Goal: Task Accomplishment & Management: Manage account settings

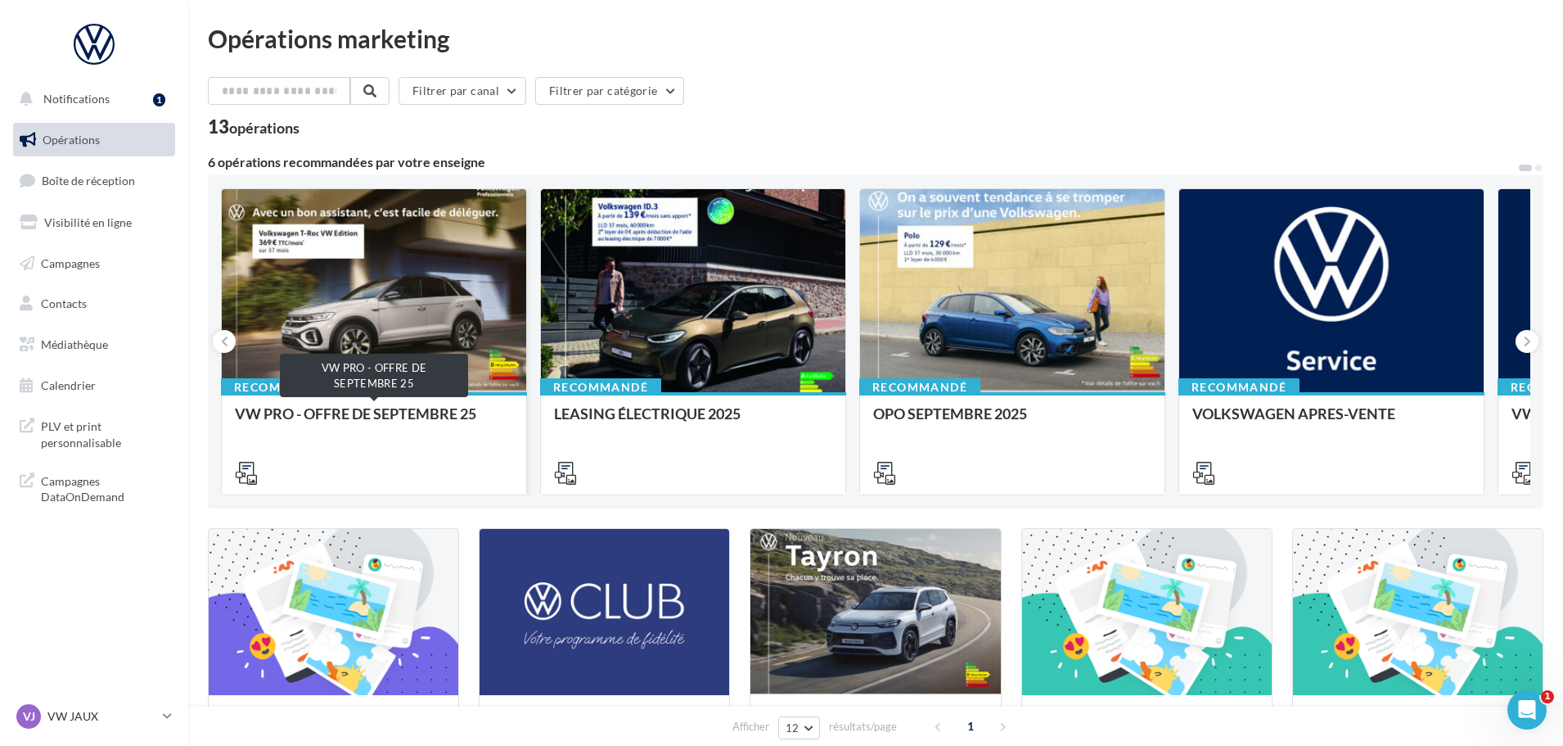
click at [368, 420] on div "VW PRO - OFFRE DE SEPTEMBRE 25" at bounding box center [374, 421] width 278 height 33
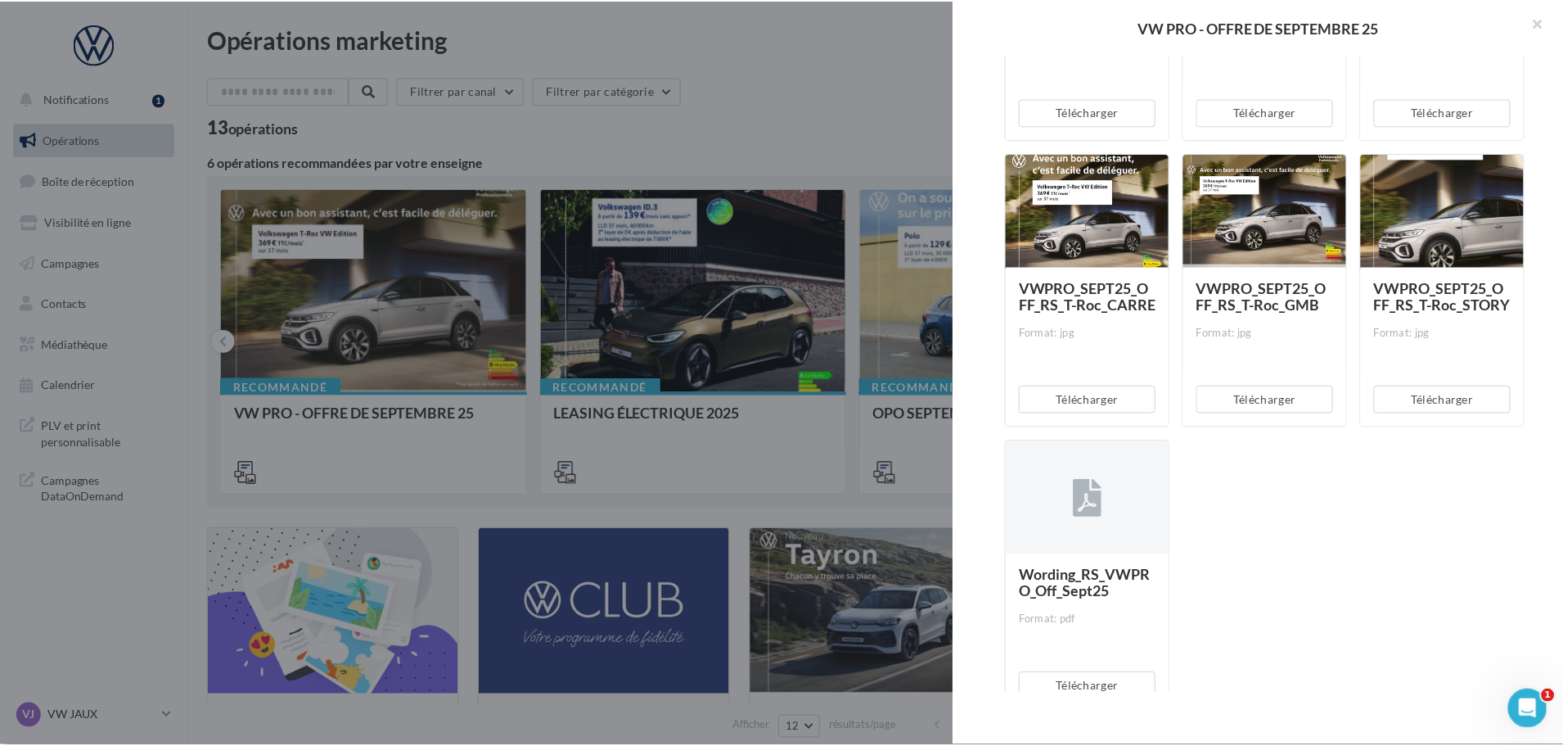
scroll to position [6841, 0]
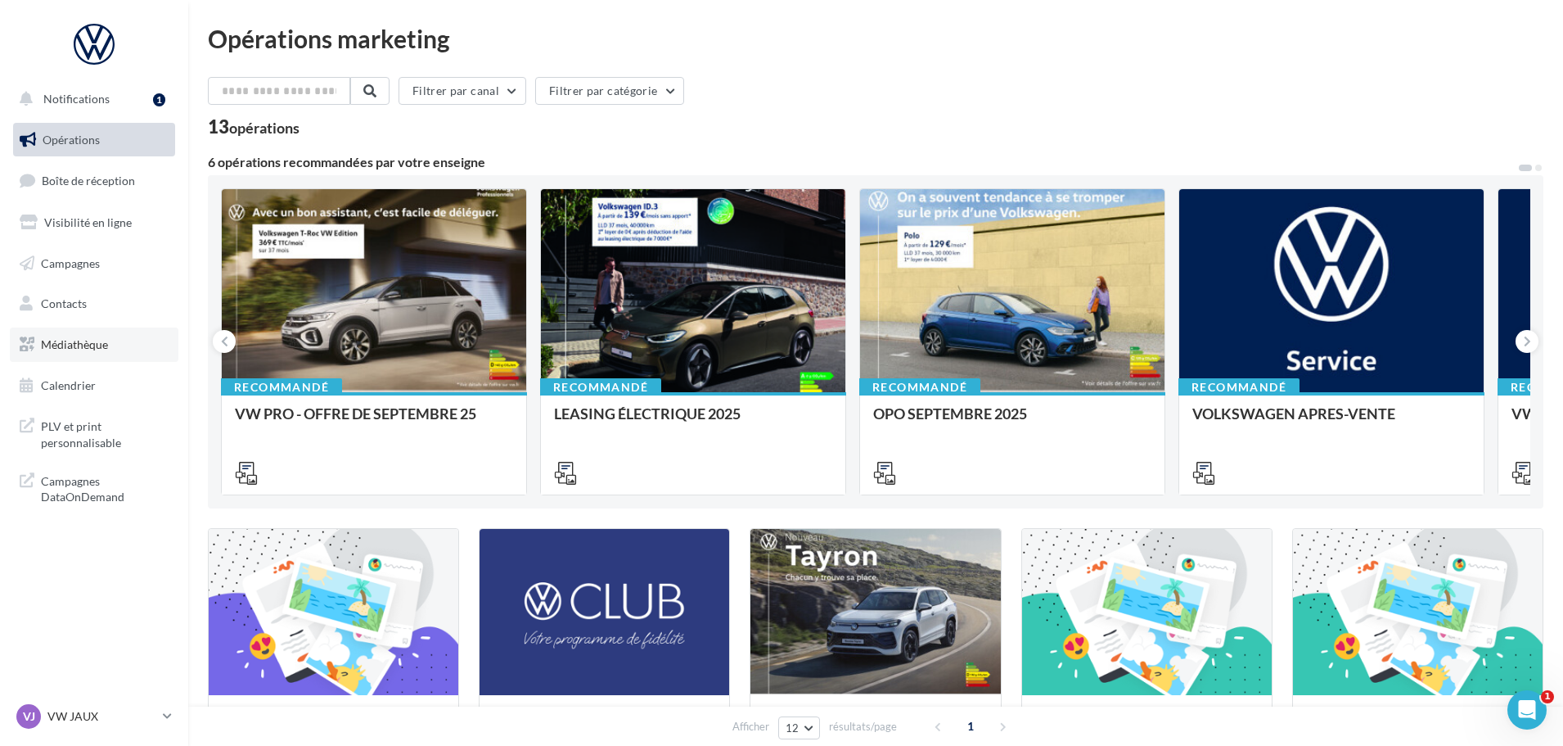
click at [97, 337] on span "Médiathèque" at bounding box center [74, 344] width 67 height 14
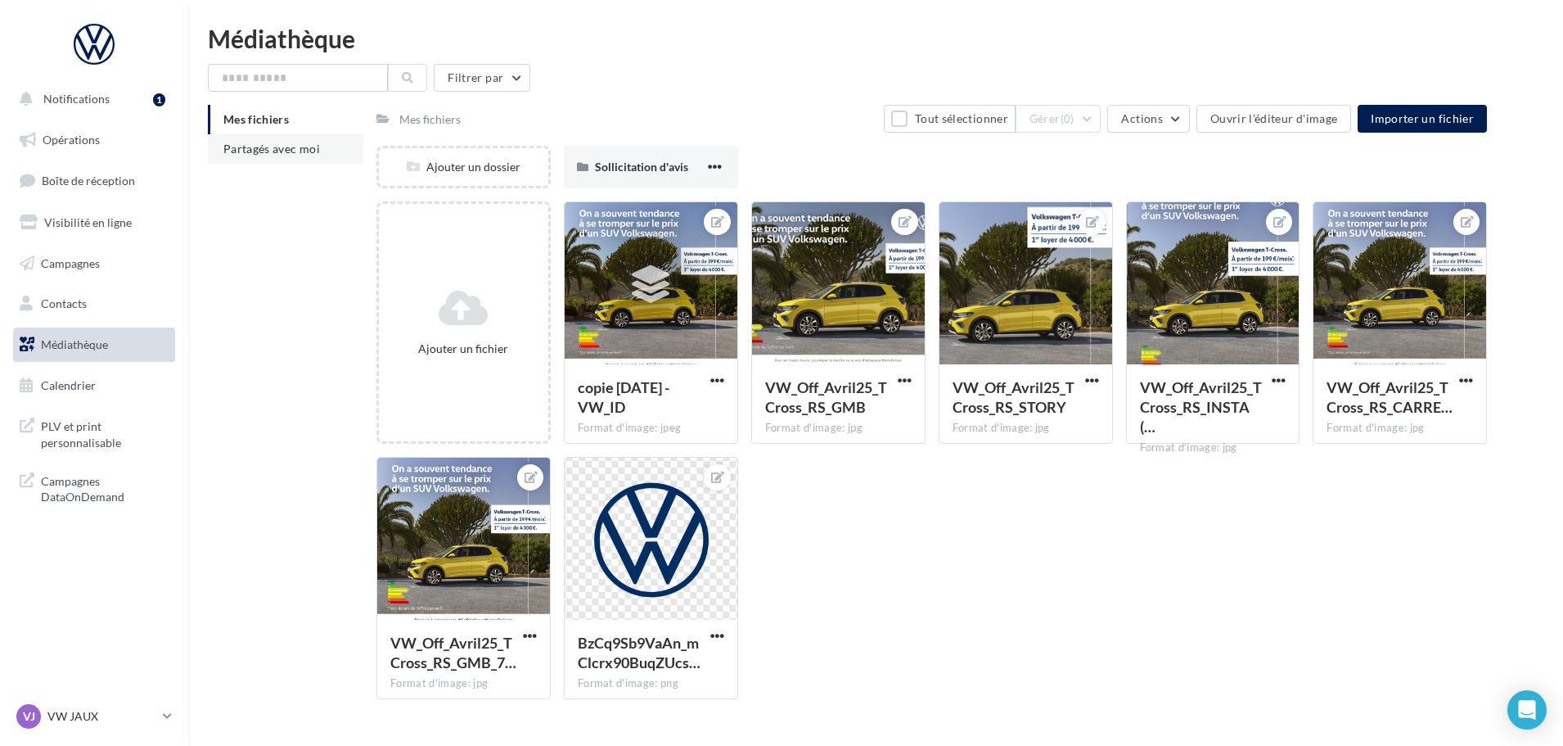
click at [294, 140] on li "Partagés avec moi" at bounding box center [286, 148] width 156 height 29
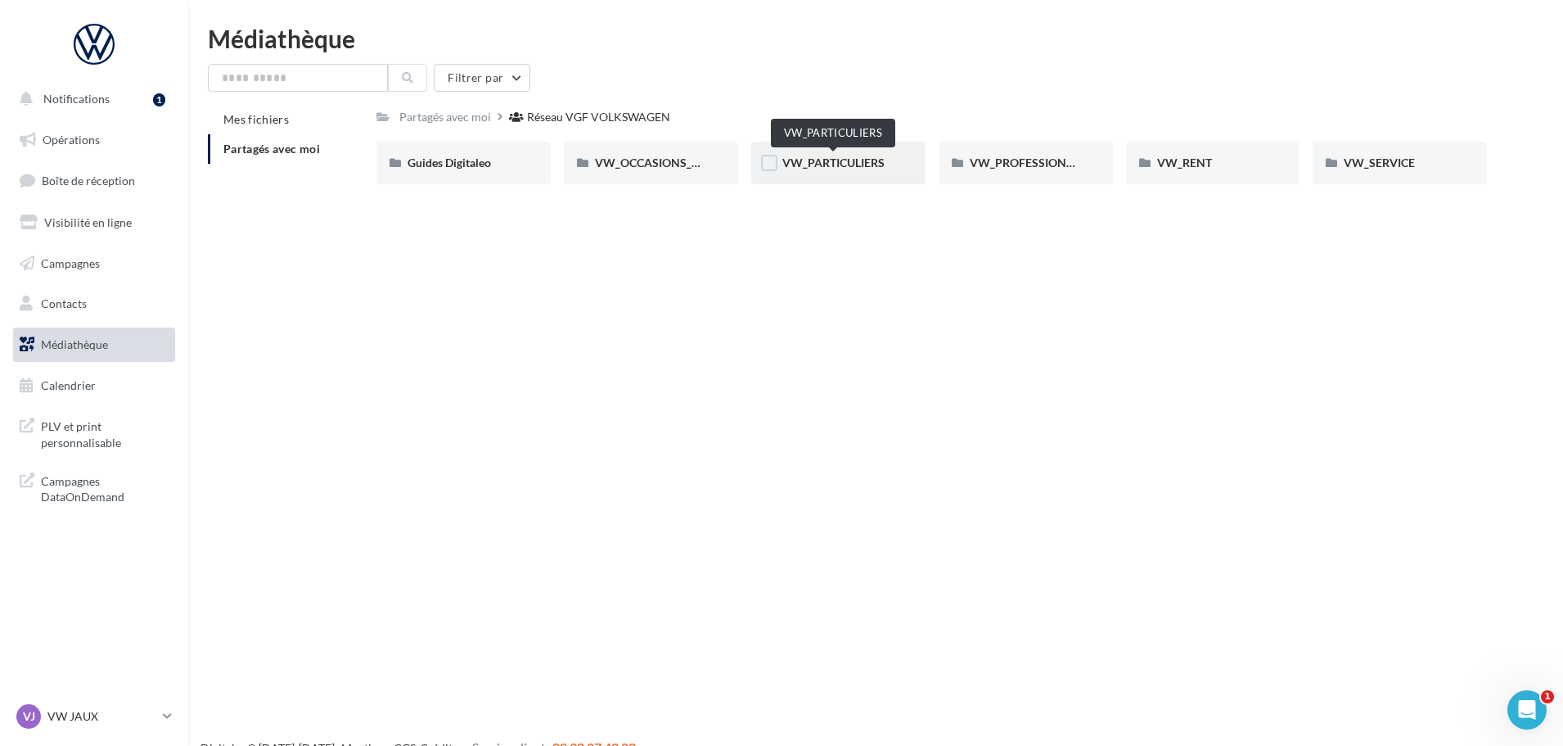
click at [805, 162] on span "VW_PARTICULIERS" at bounding box center [833, 163] width 102 height 14
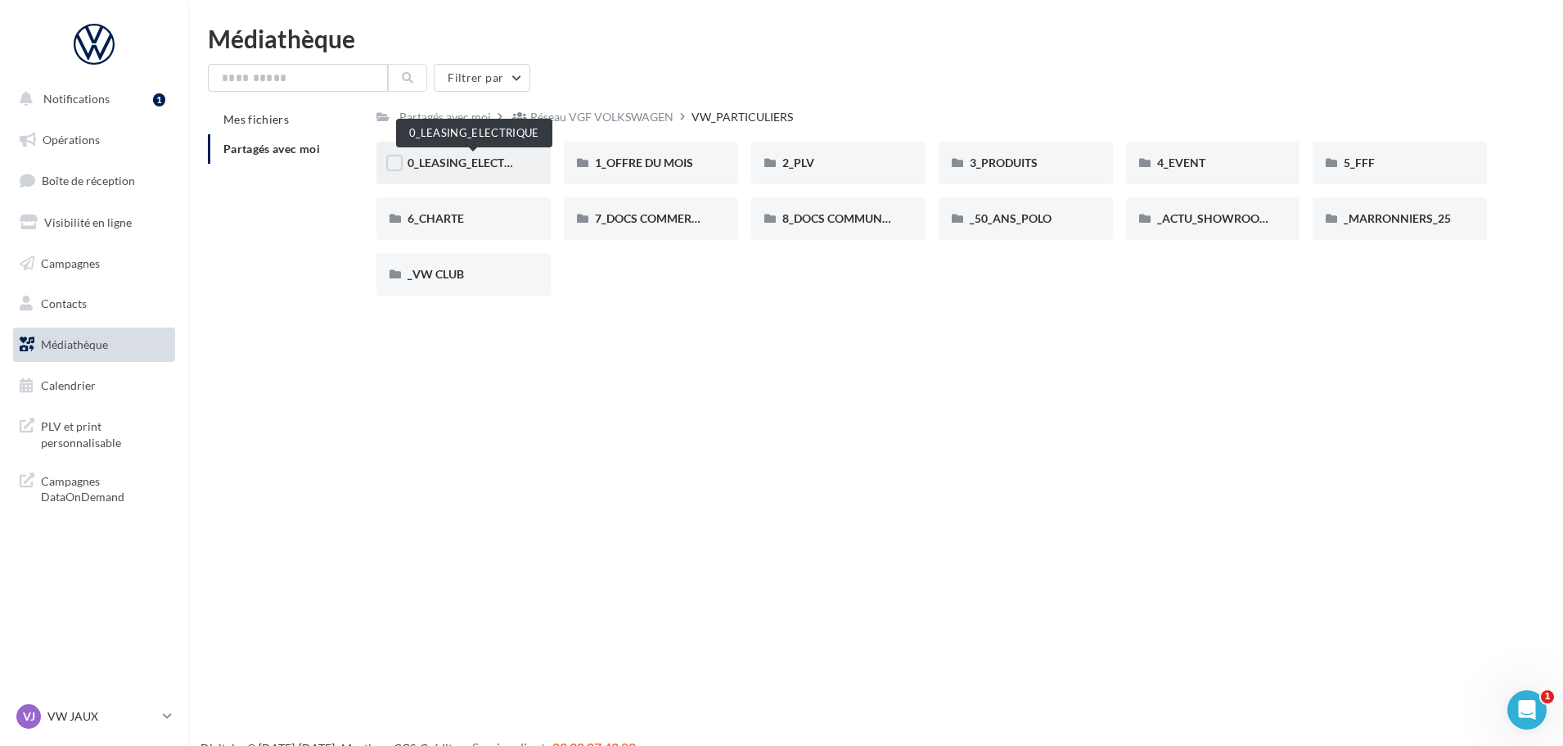
click at [468, 164] on span "0_LEASING_ELECTRIQUE" at bounding box center [473, 163] width 131 height 14
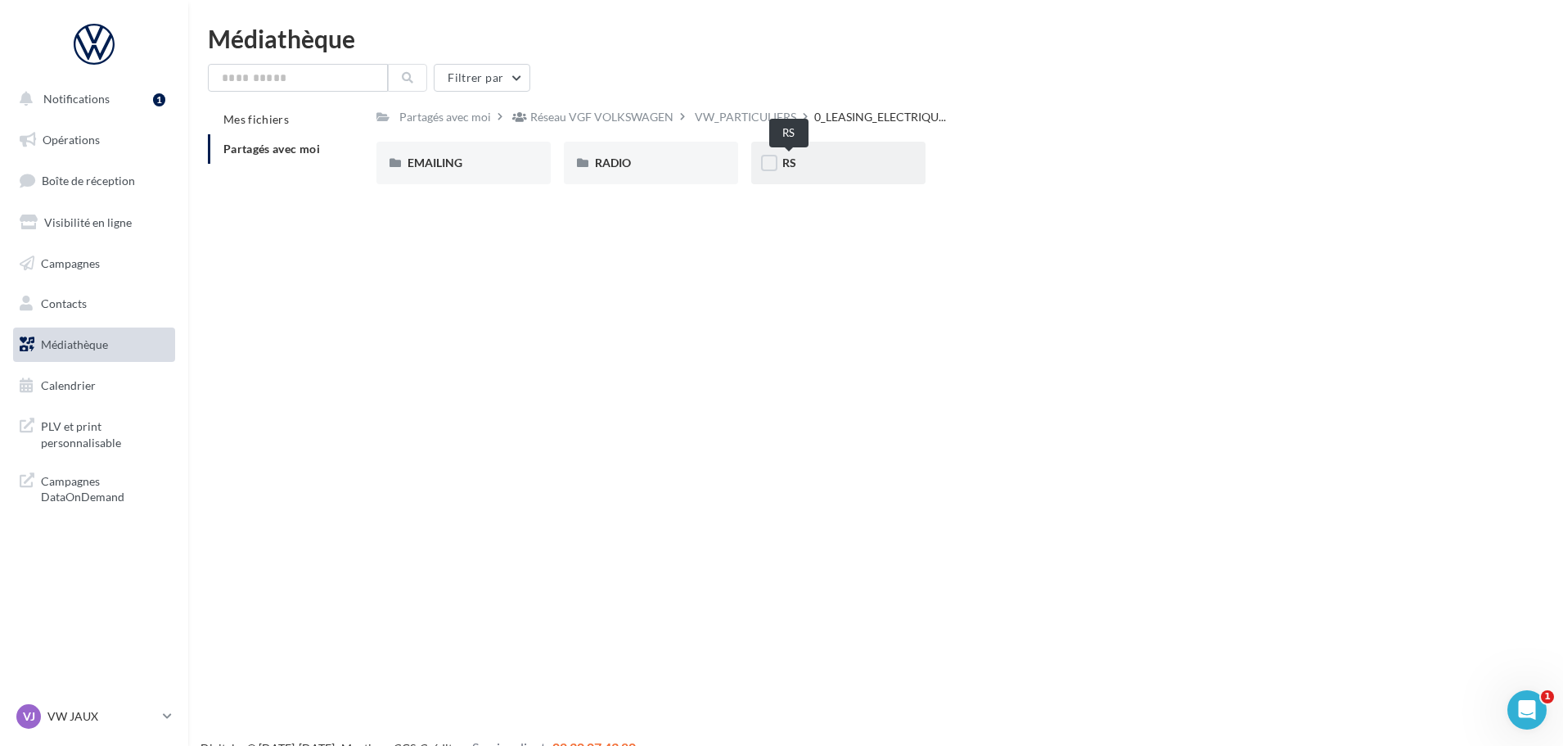
click at [791, 161] on span "RS" at bounding box center [789, 163] width 14 height 14
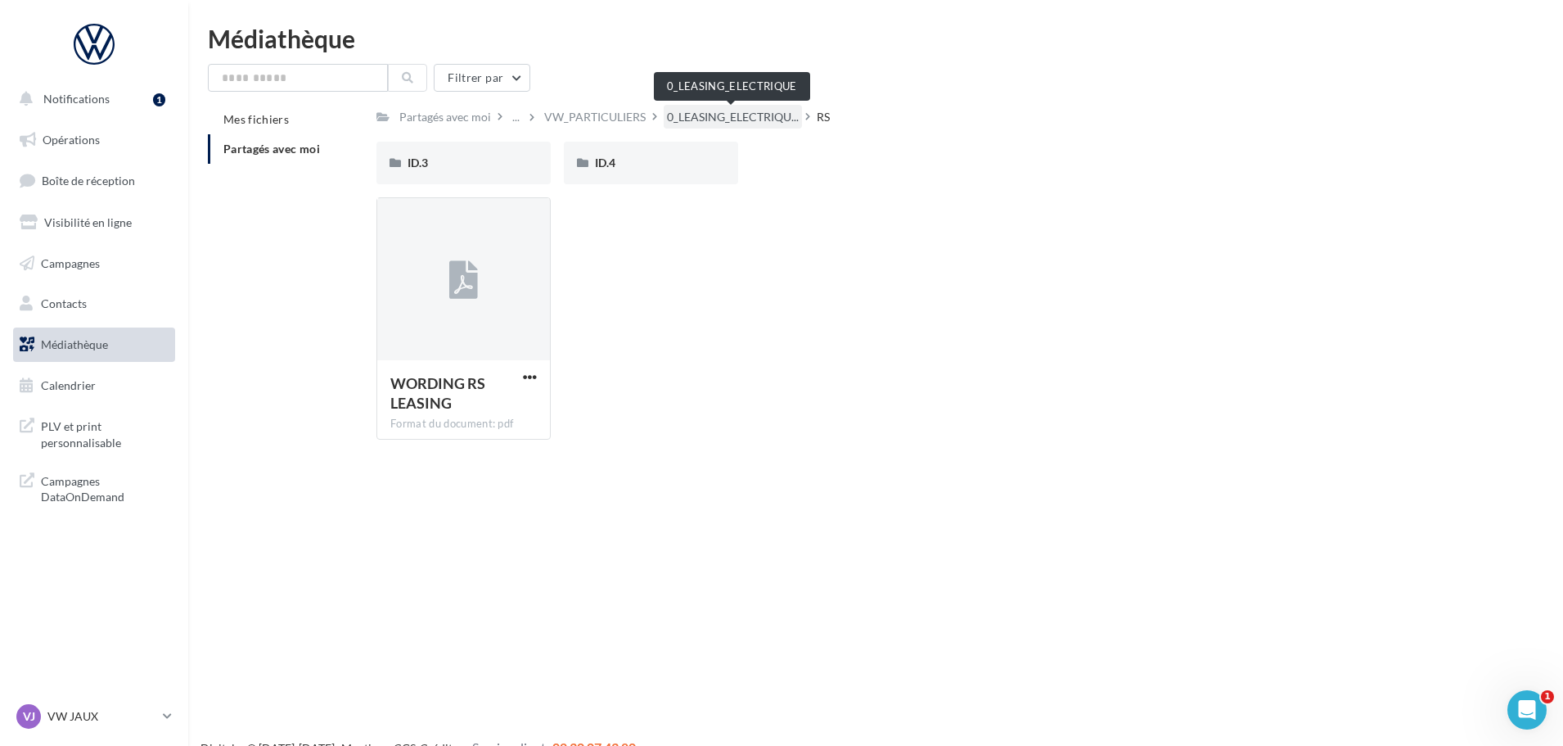
click at [718, 123] on span "0_LEASING_ELECTRIQU..." at bounding box center [733, 117] width 132 height 16
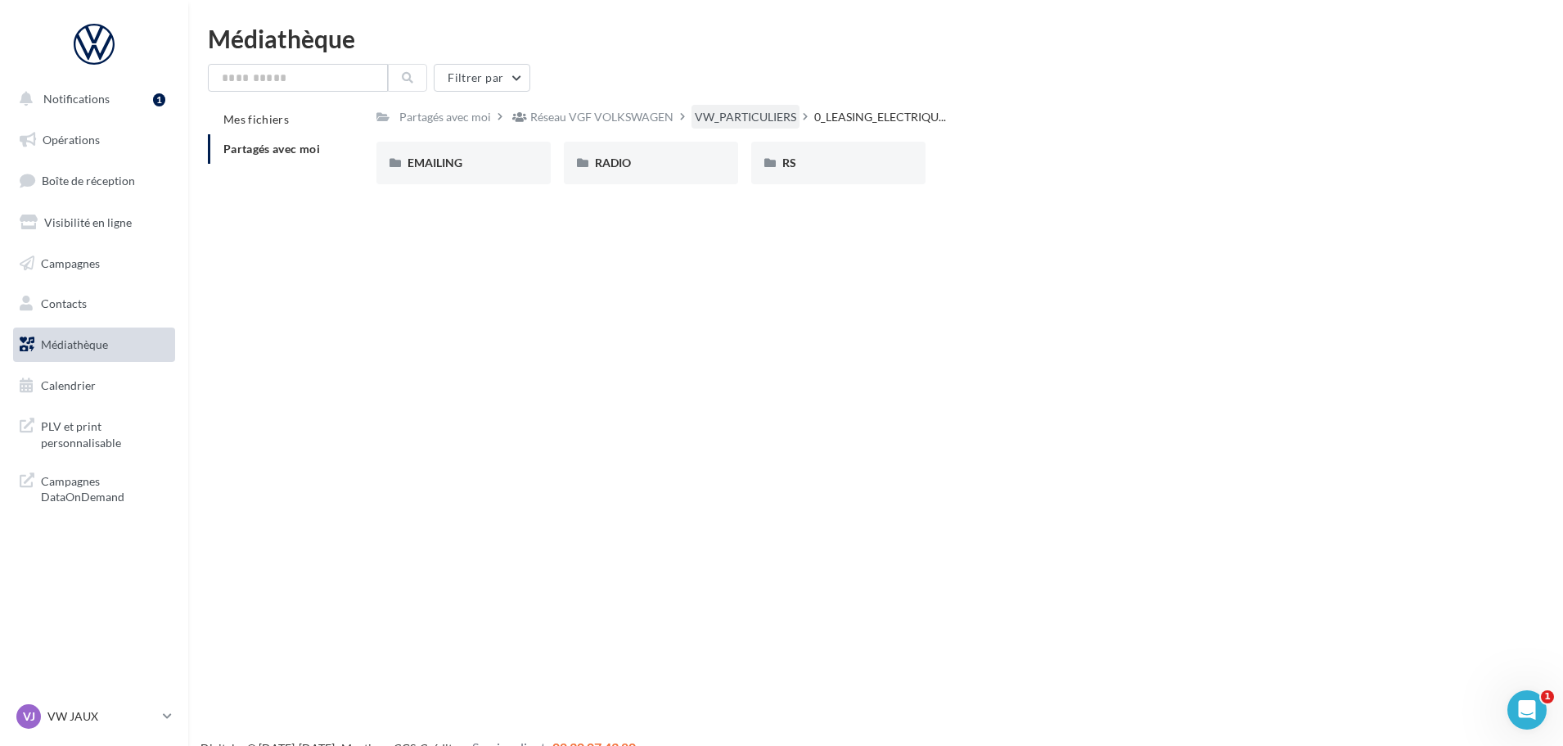
click at [766, 111] on div "VW_PARTICULIERS" at bounding box center [745, 117] width 101 height 16
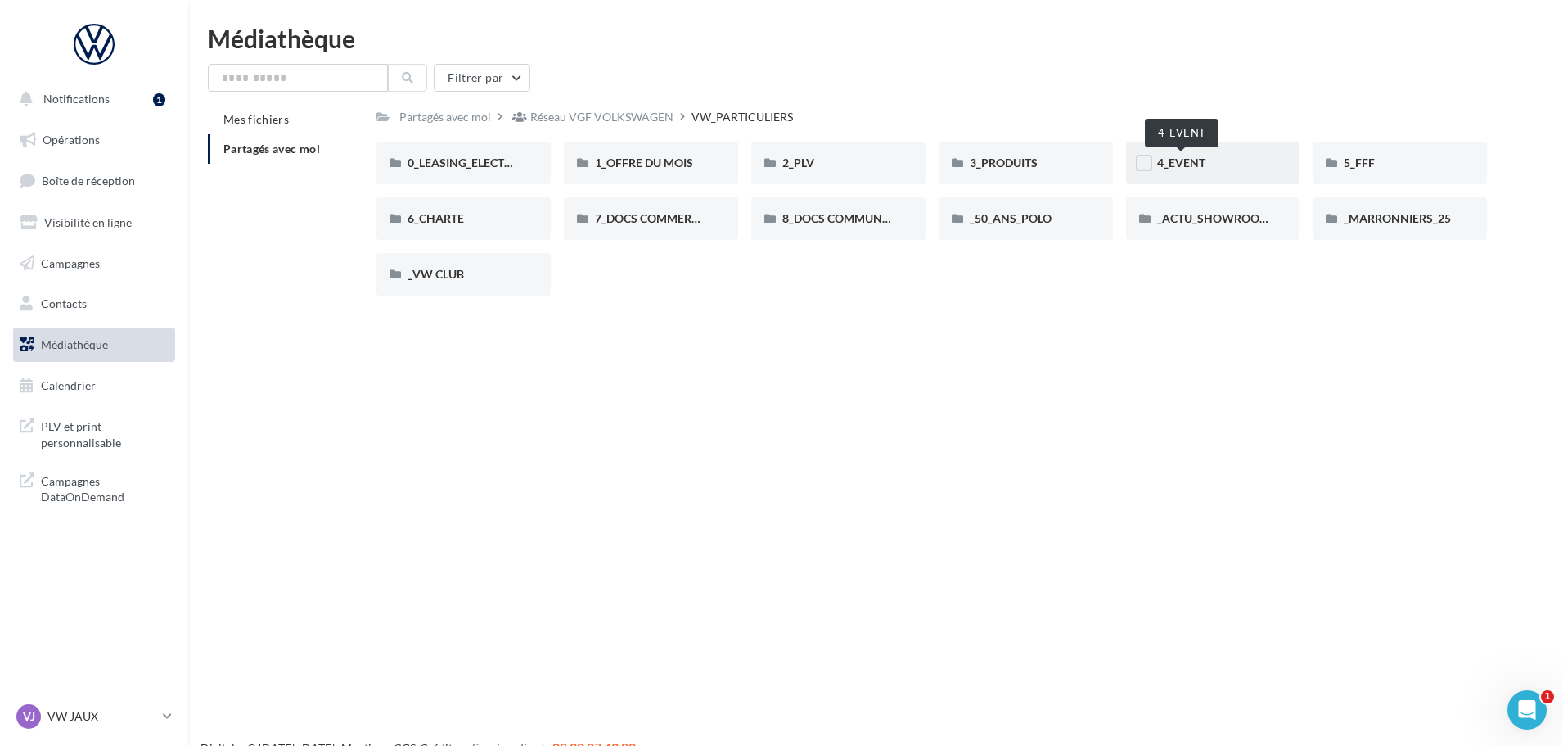
click at [1196, 167] on span "4_EVENT" at bounding box center [1181, 163] width 48 height 14
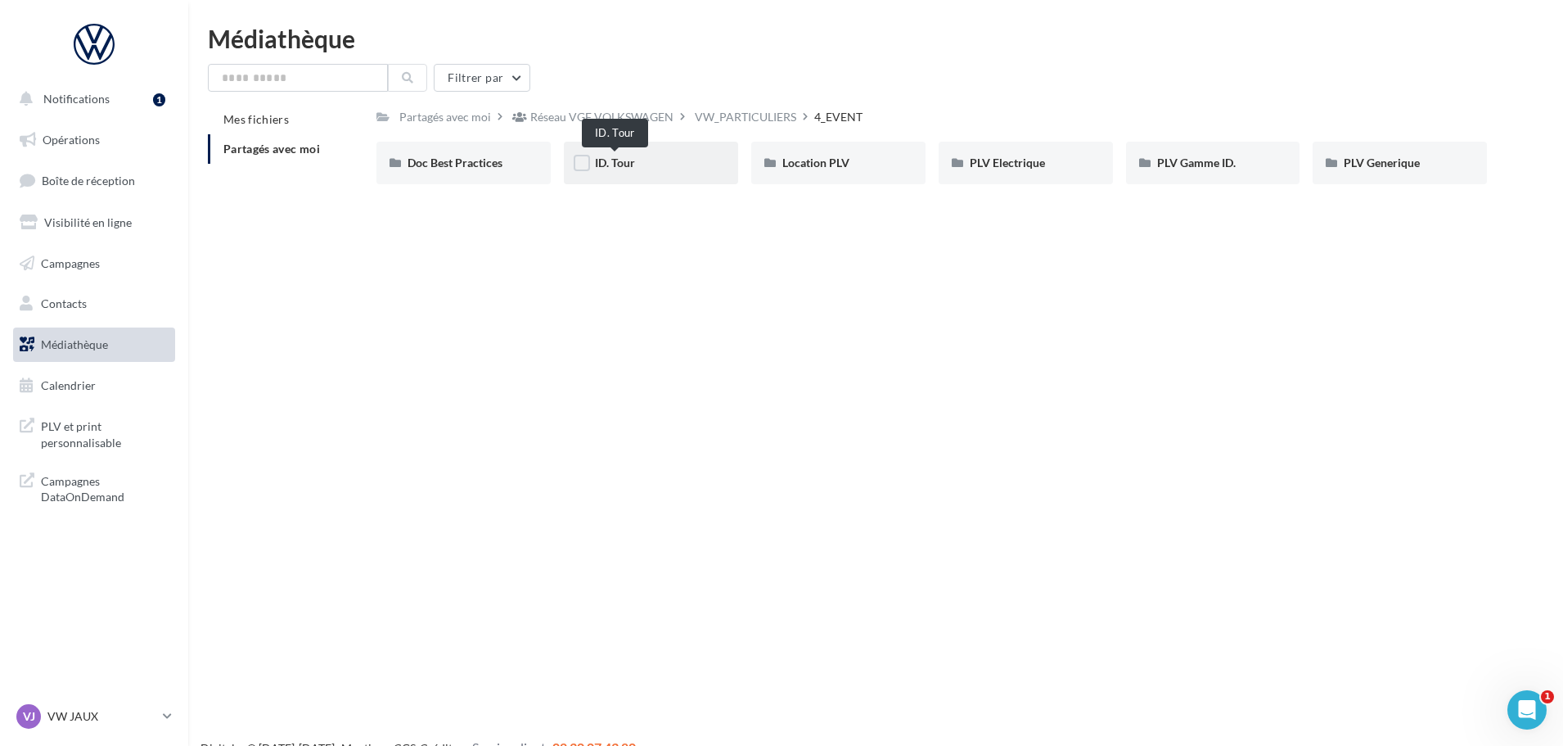
click at [622, 160] on span "ID. Tour" at bounding box center [615, 163] width 40 height 14
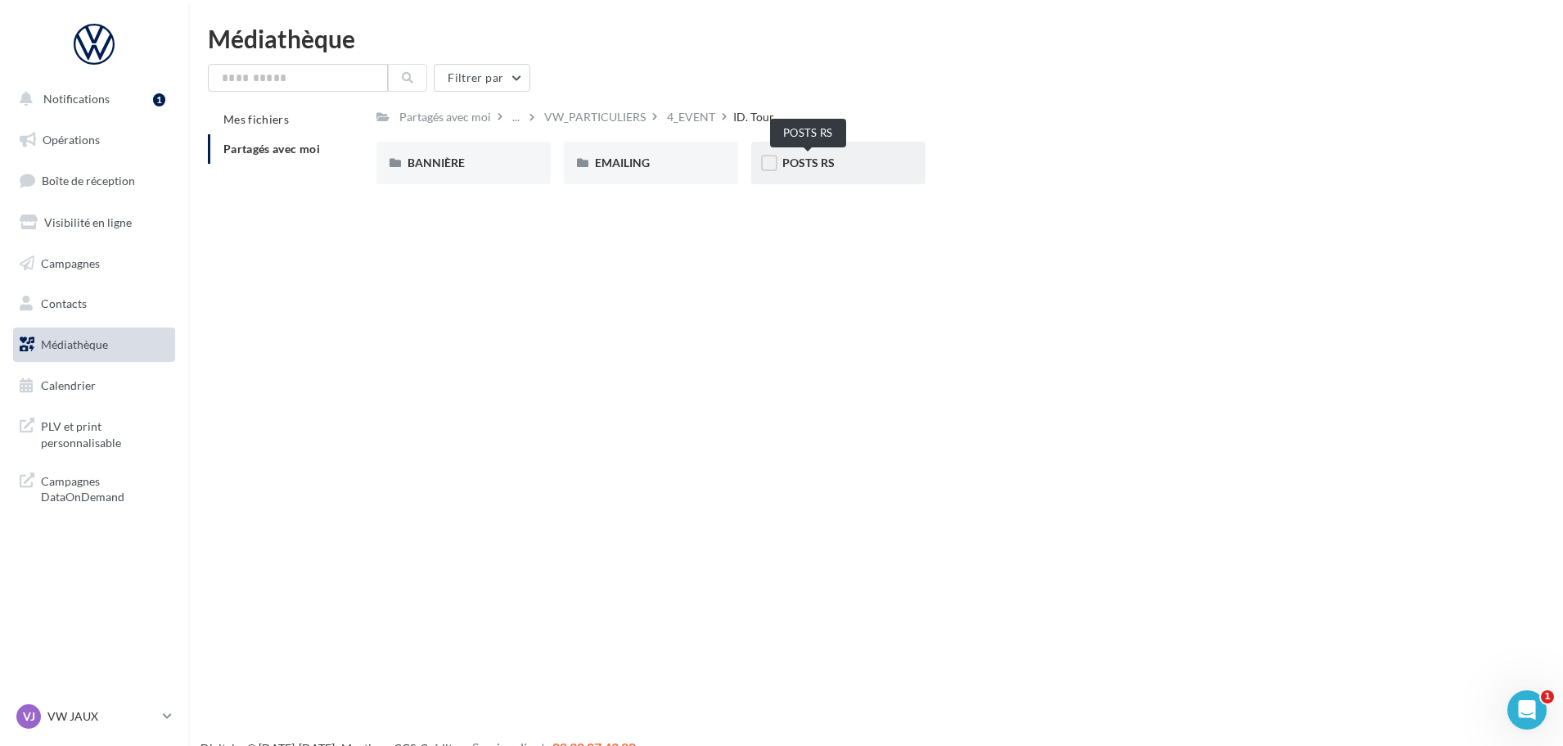
click at [814, 159] on span "POSTS RS" at bounding box center [808, 163] width 52 height 14
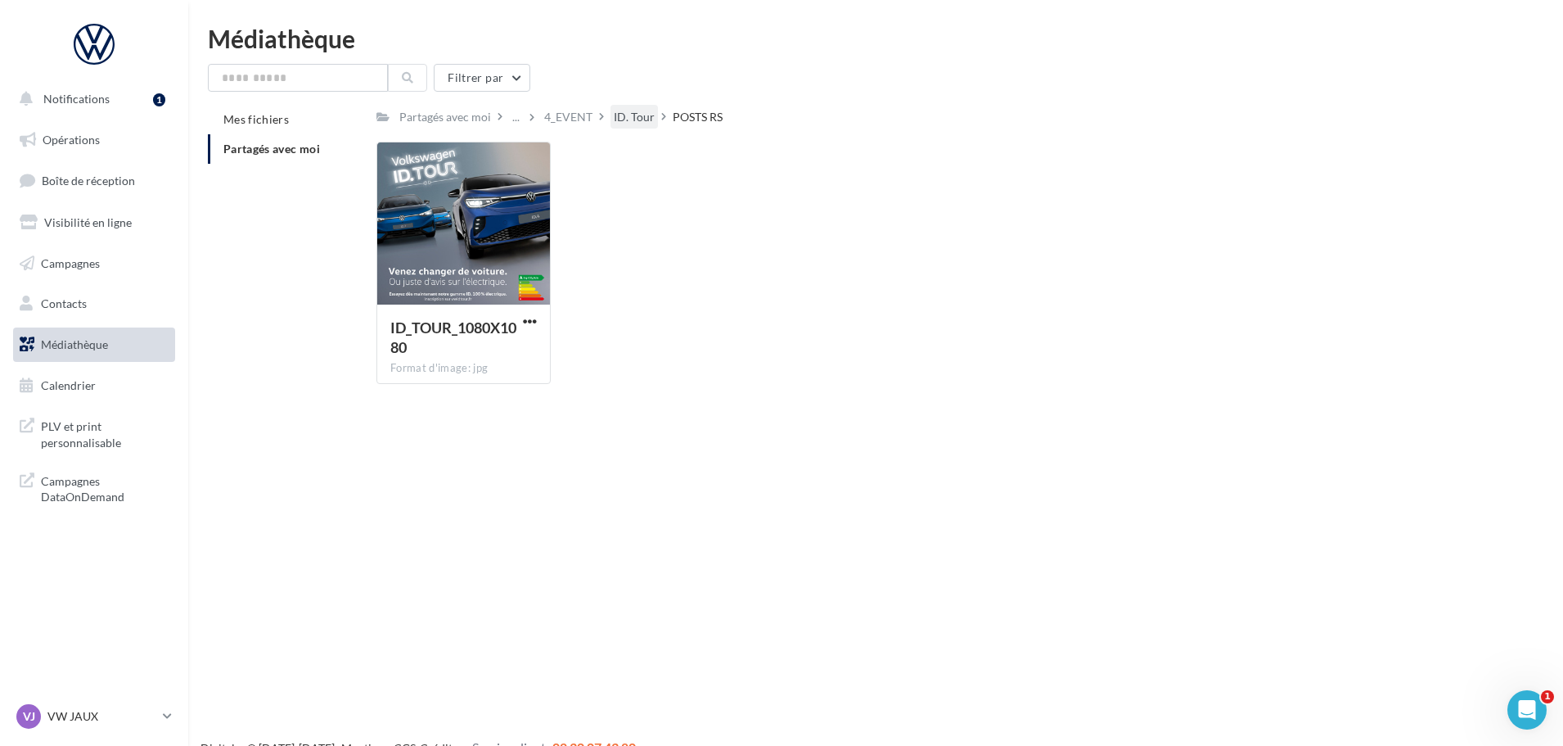
click at [618, 119] on div "ID. Tour" at bounding box center [634, 117] width 41 height 16
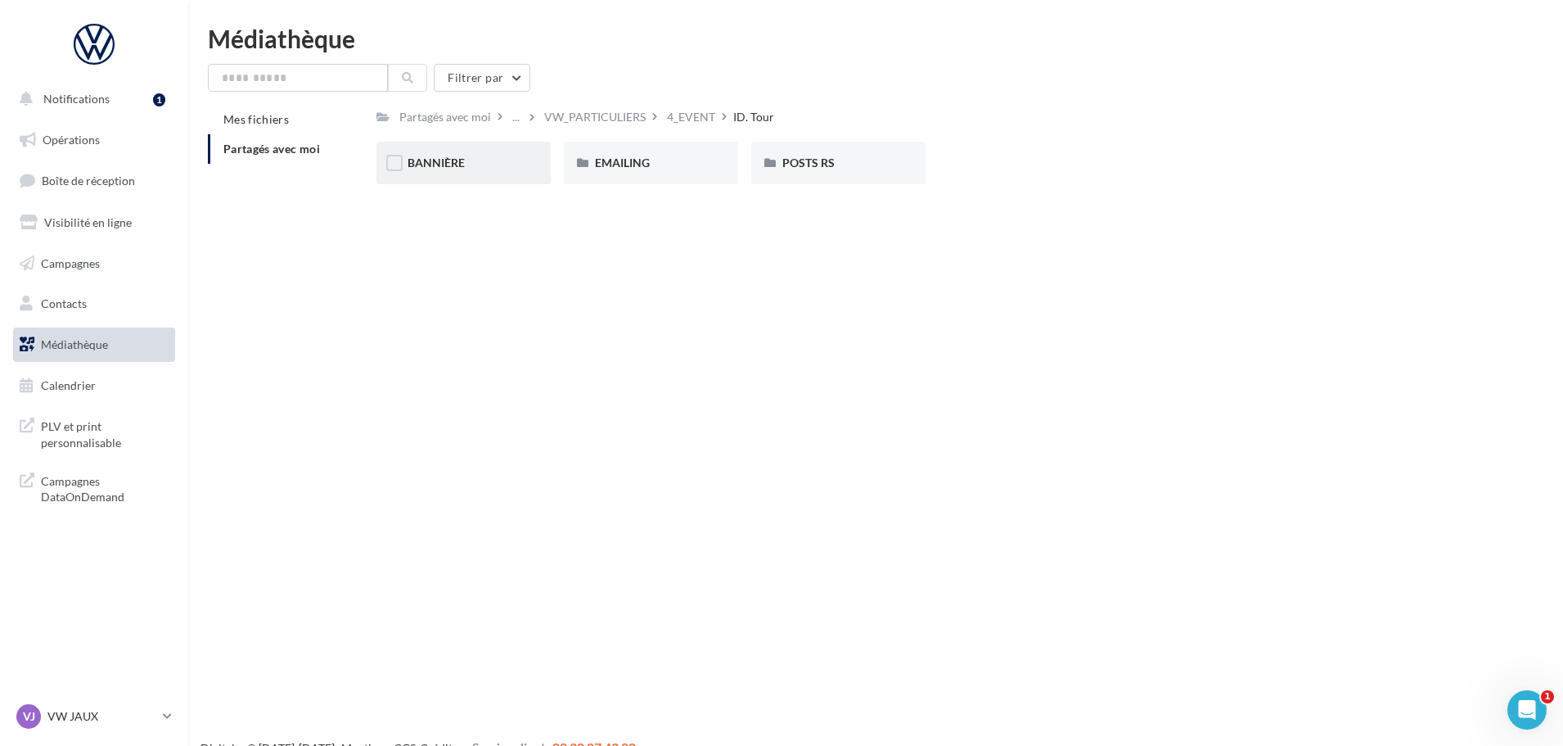
click at [466, 165] on div "BANNIÈRE" at bounding box center [464, 163] width 112 height 16
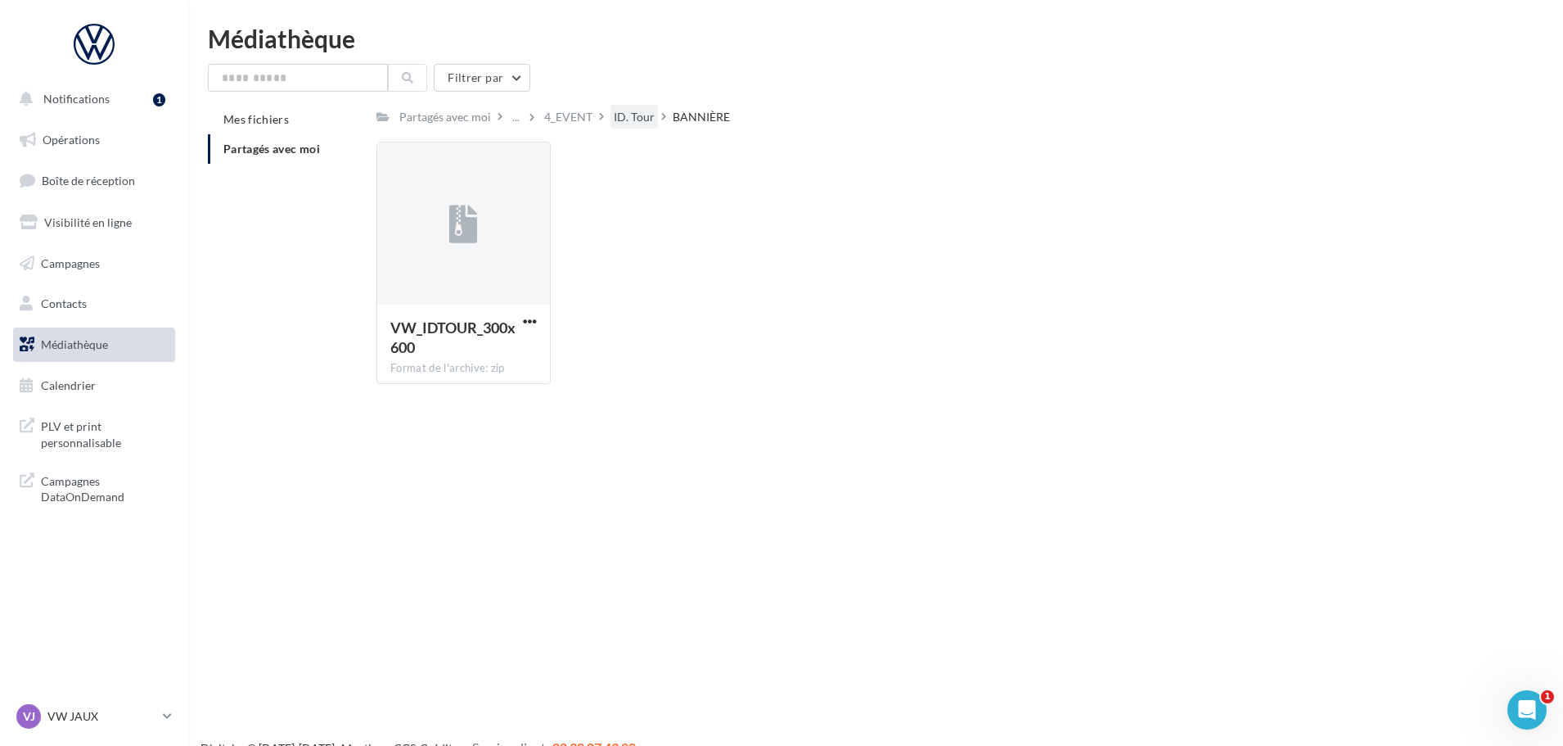
click at [636, 115] on div "ID. Tour" at bounding box center [634, 117] width 41 height 16
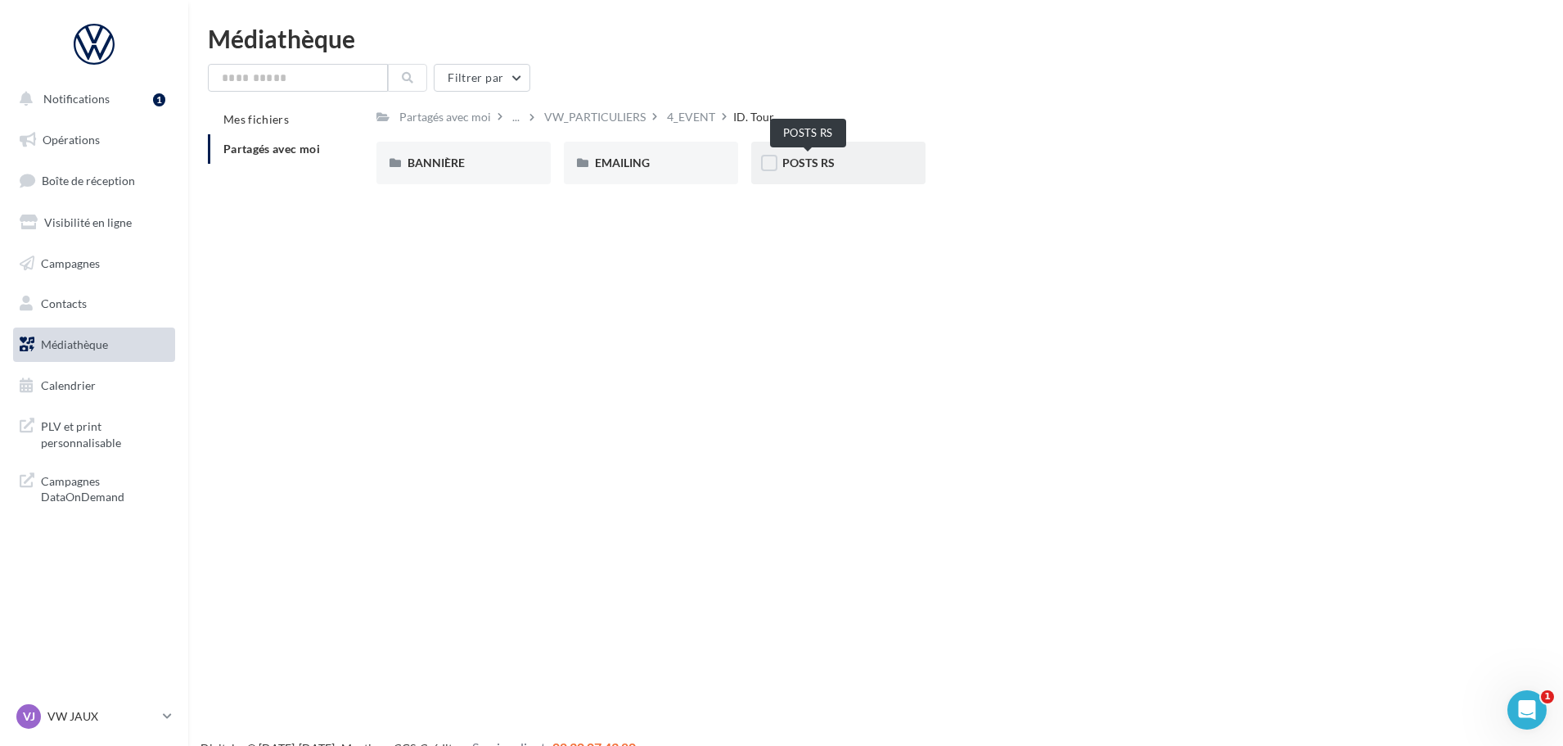
click at [810, 165] on span "POSTS RS" at bounding box center [808, 163] width 52 height 14
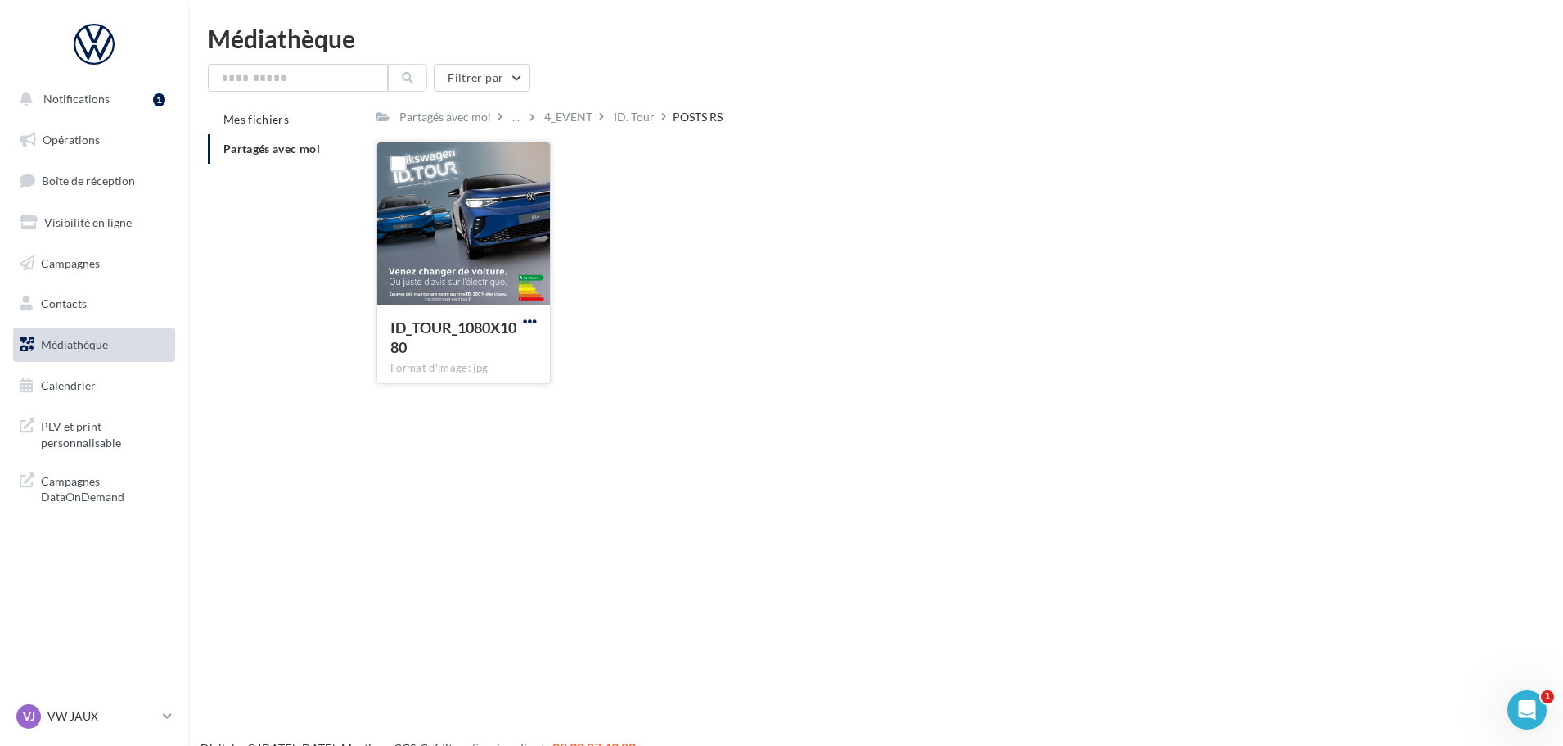
click at [532, 315] on span "button" at bounding box center [530, 321] width 14 height 14
click at [467, 357] on button "Télécharger" at bounding box center [459, 353] width 164 height 43
click at [568, 116] on div "4_EVENT" at bounding box center [568, 117] width 48 height 16
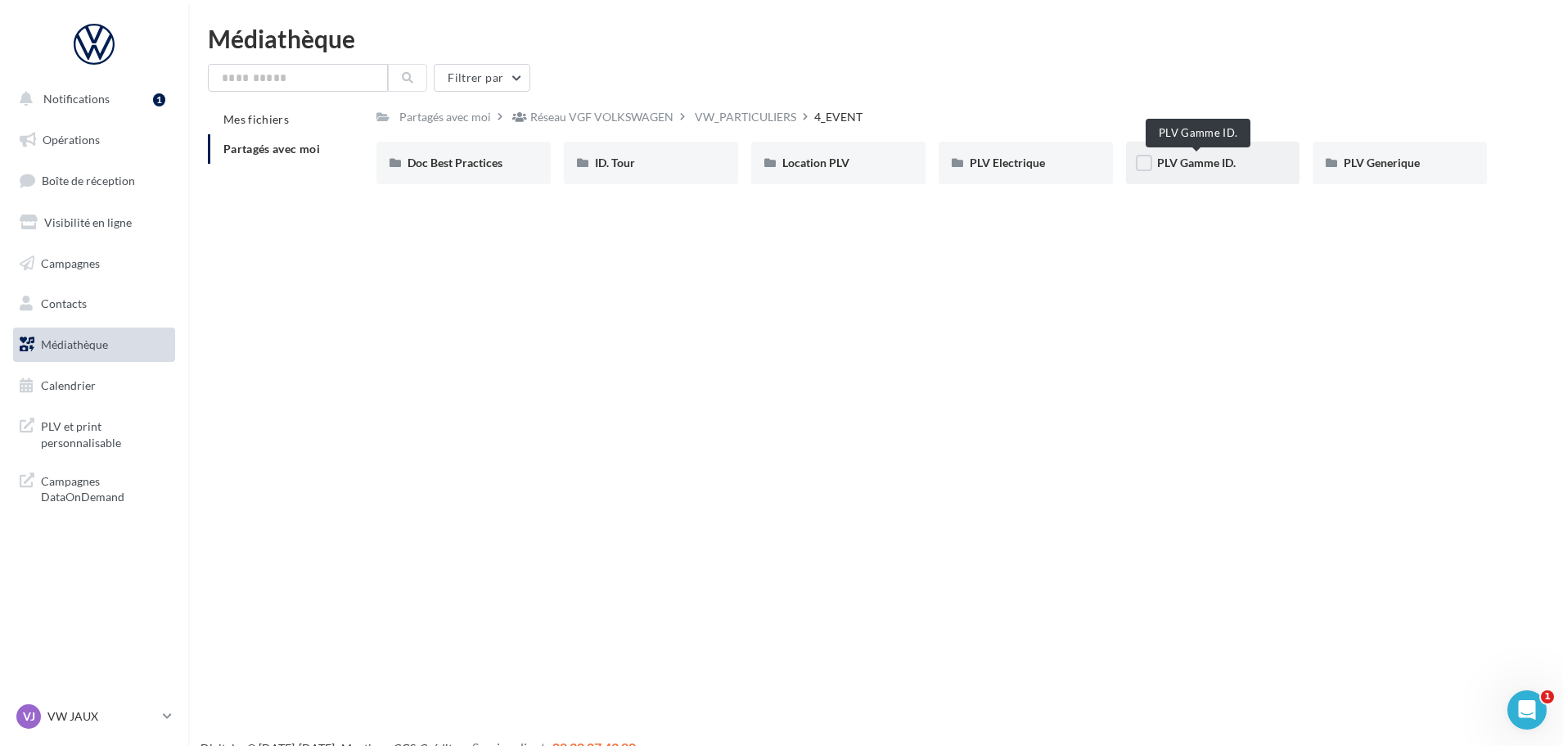
click at [1212, 165] on span "PLV Gamme ID." at bounding box center [1196, 163] width 79 height 14
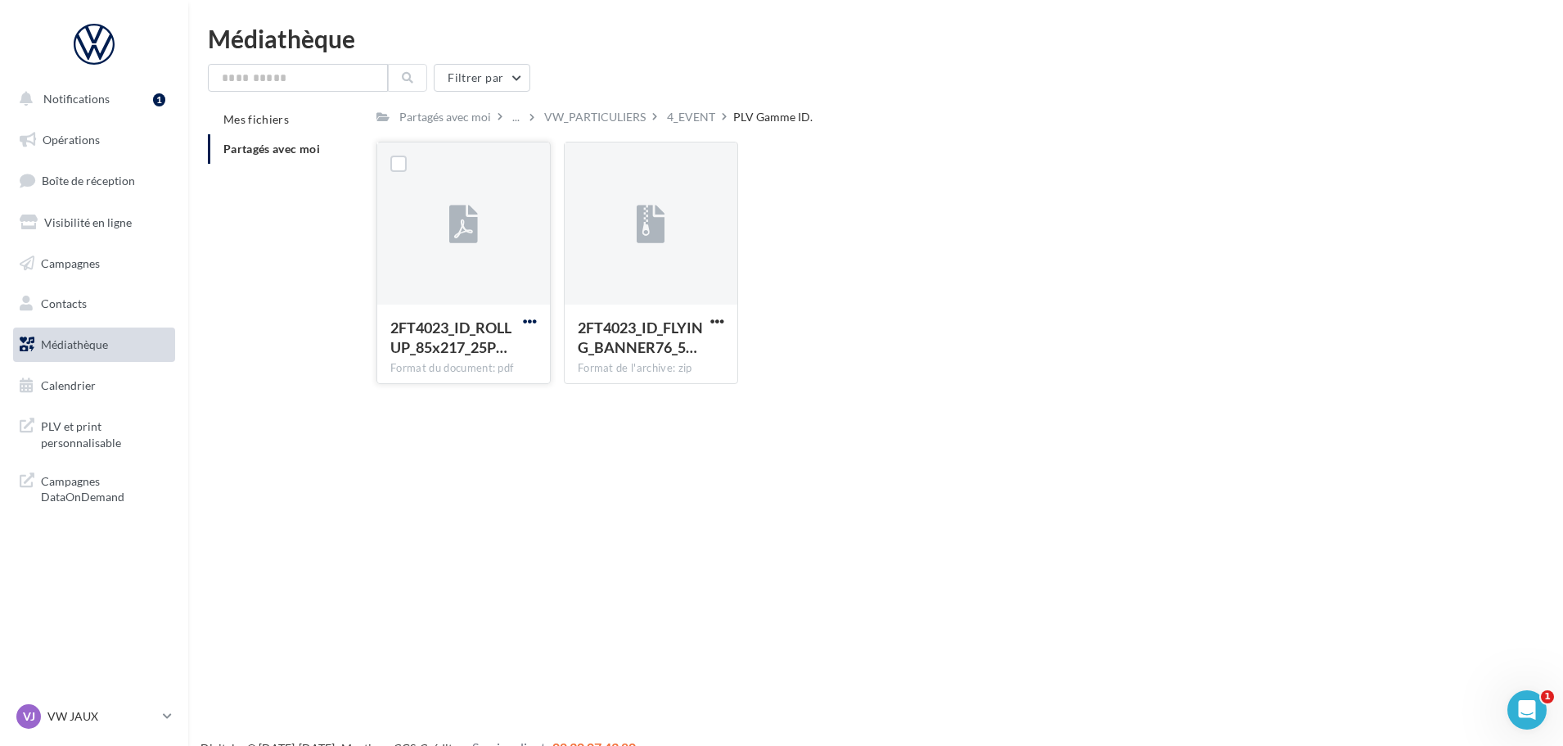
click at [529, 319] on span "button" at bounding box center [530, 321] width 14 height 14
click at [484, 350] on button "Télécharger" at bounding box center [459, 353] width 164 height 43
click at [691, 118] on div "4_EVENT" at bounding box center [691, 117] width 48 height 16
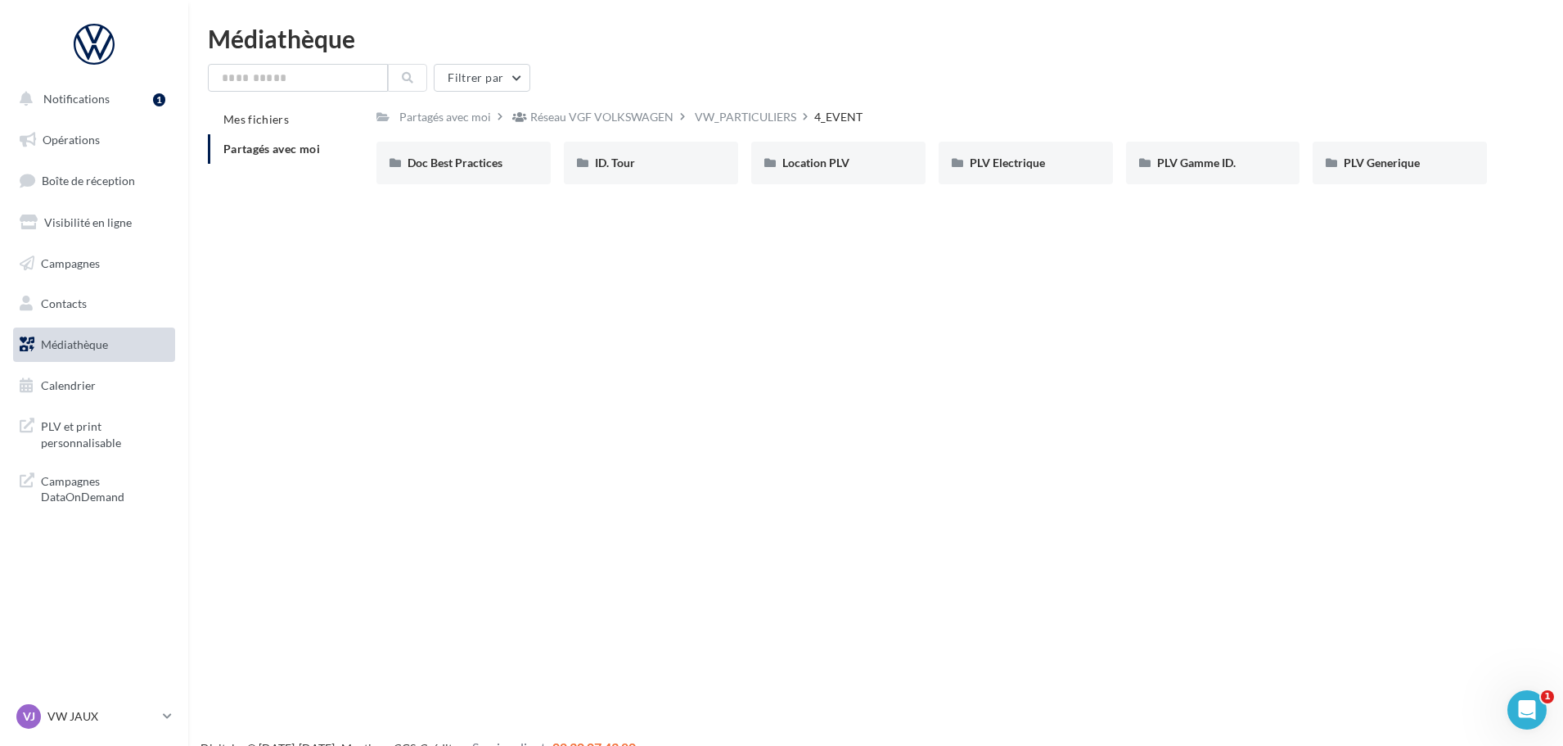
click at [758, 111] on div "VW_PARTICULIERS" at bounding box center [745, 117] width 101 height 16
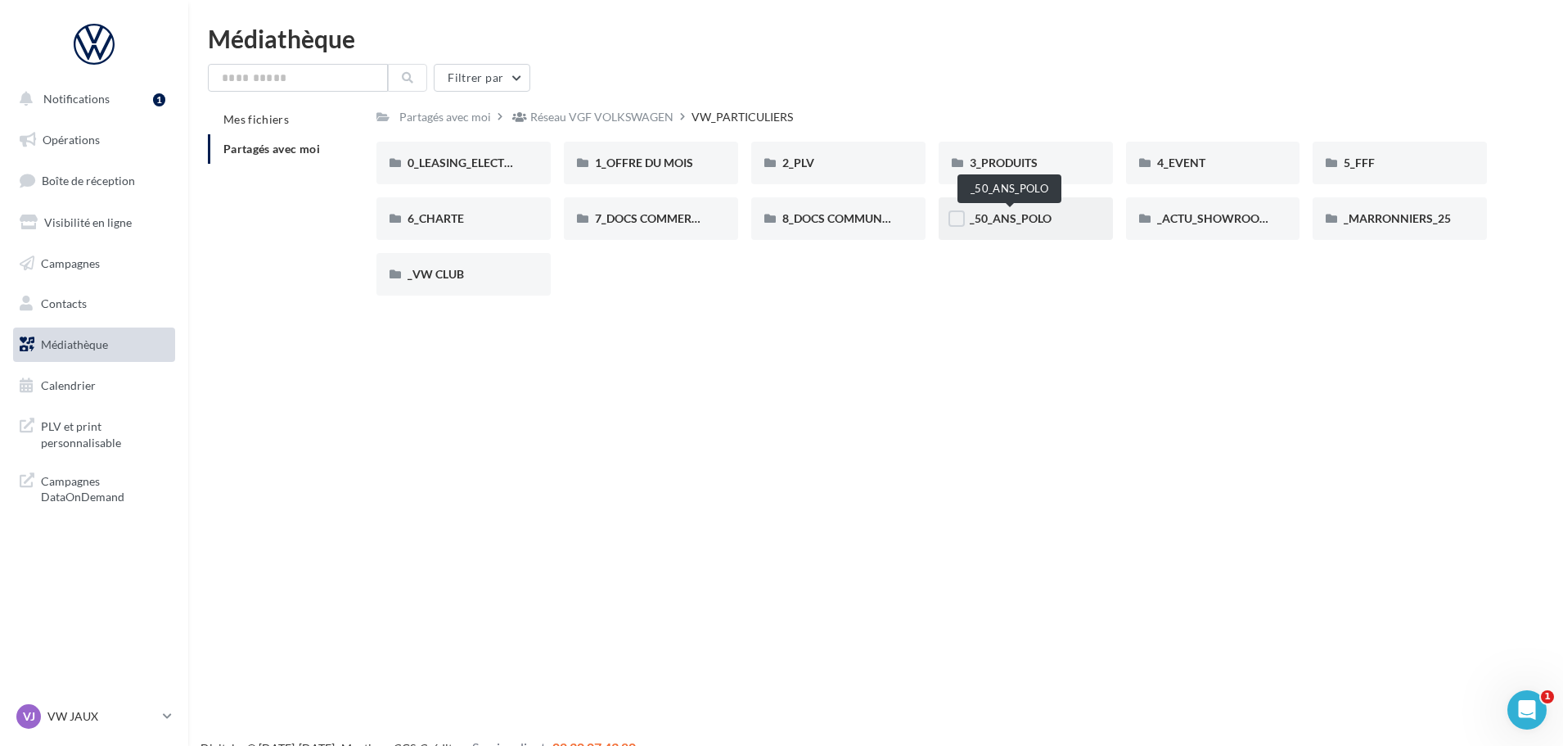
click at [1027, 214] on span "_50_ANS_POLO" at bounding box center [1011, 218] width 82 height 14
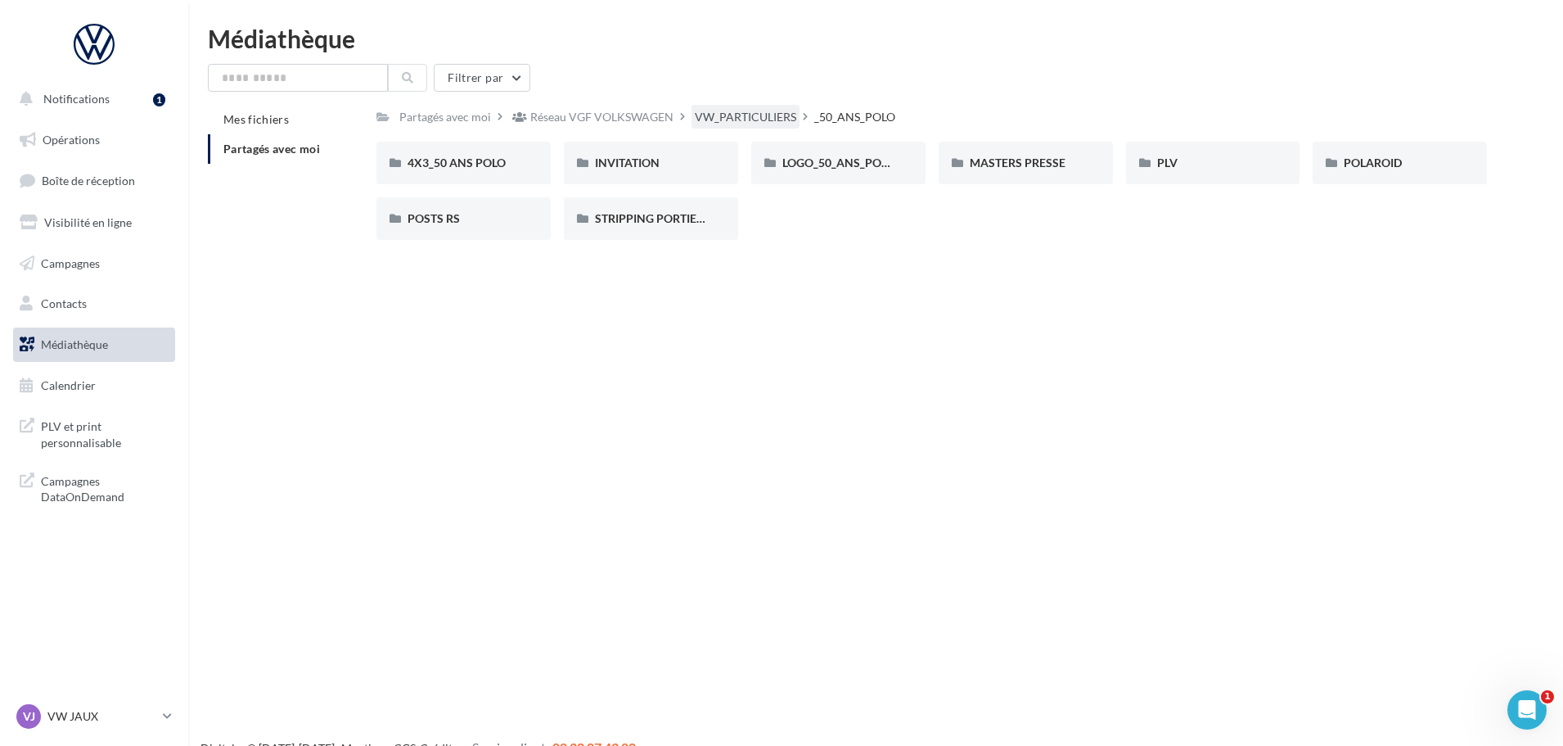
click at [742, 114] on div "VW_PARTICULIERS" at bounding box center [745, 117] width 101 height 16
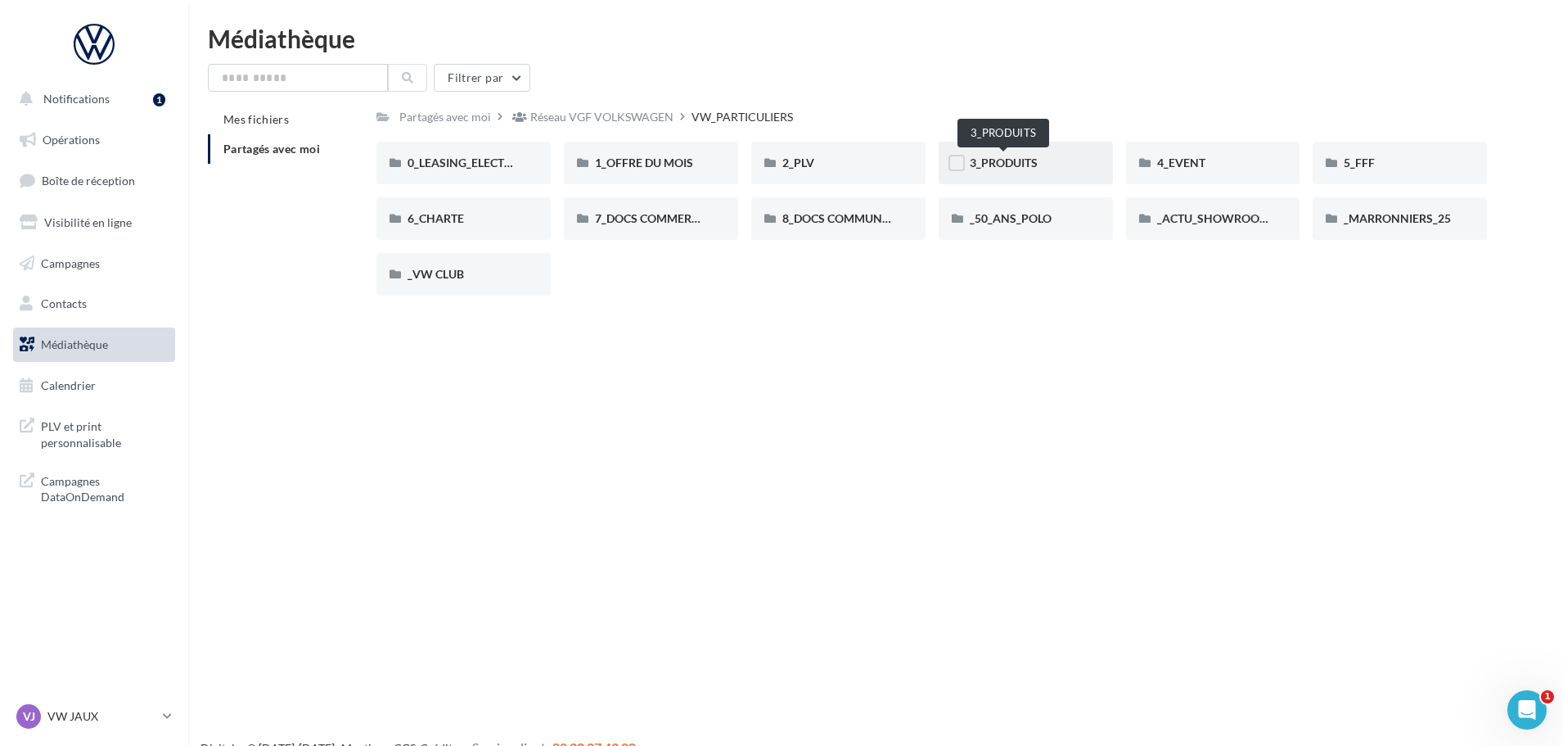
click at [1025, 156] on span "3_PRODUITS" at bounding box center [1004, 163] width 68 height 14
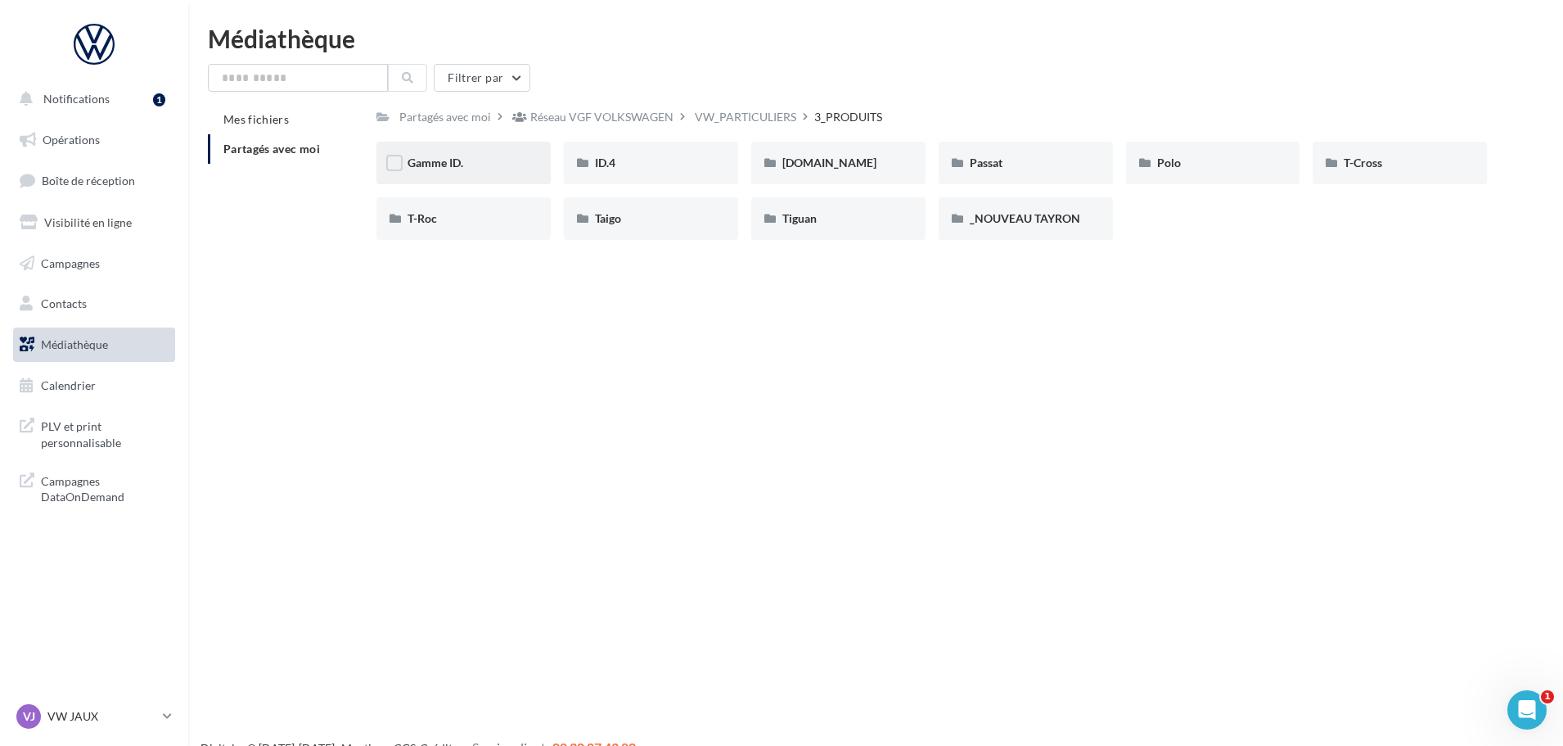
click at [452, 169] on span "Gamme ID." at bounding box center [436, 163] width 56 height 14
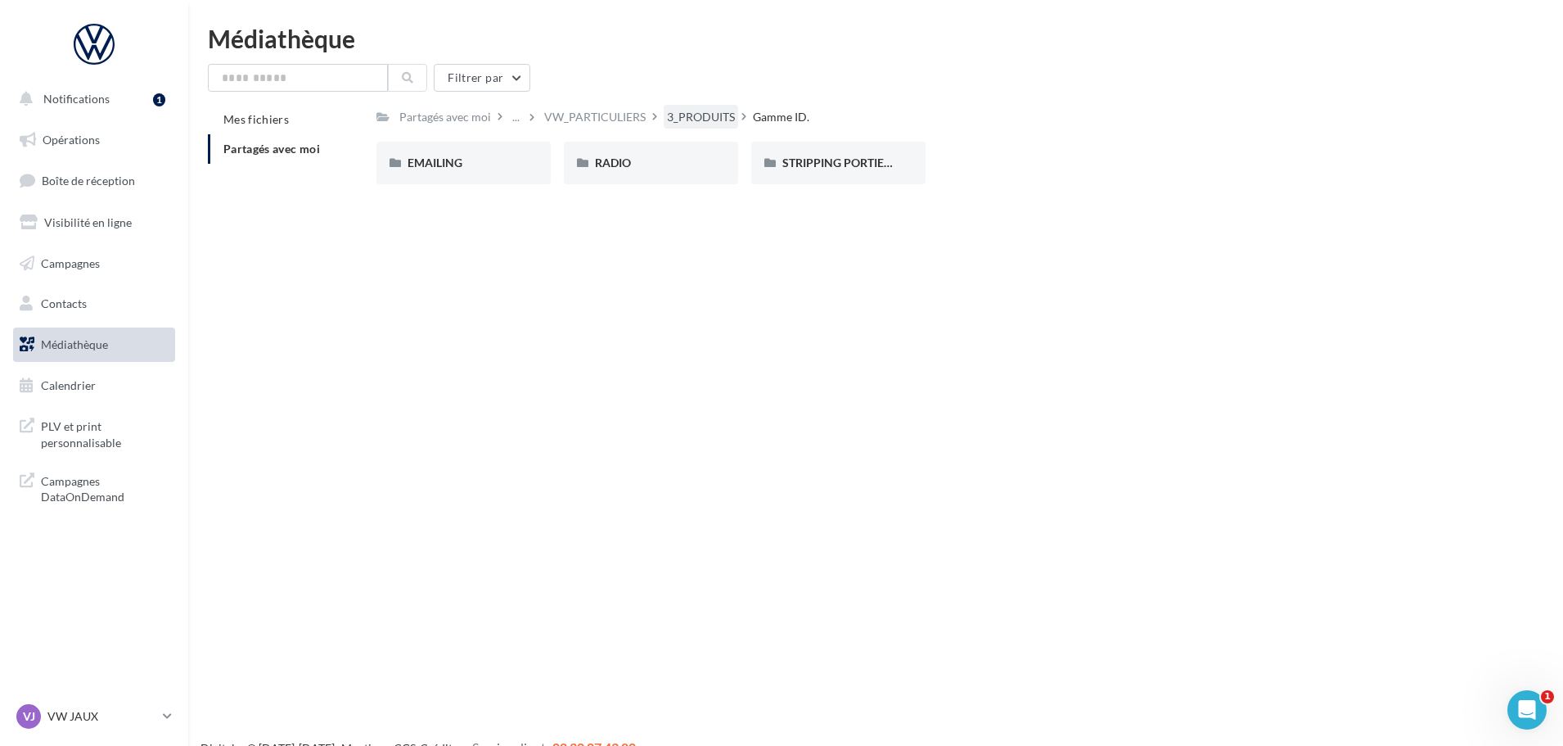
click at [689, 115] on div "3_PRODUITS" at bounding box center [701, 117] width 68 height 16
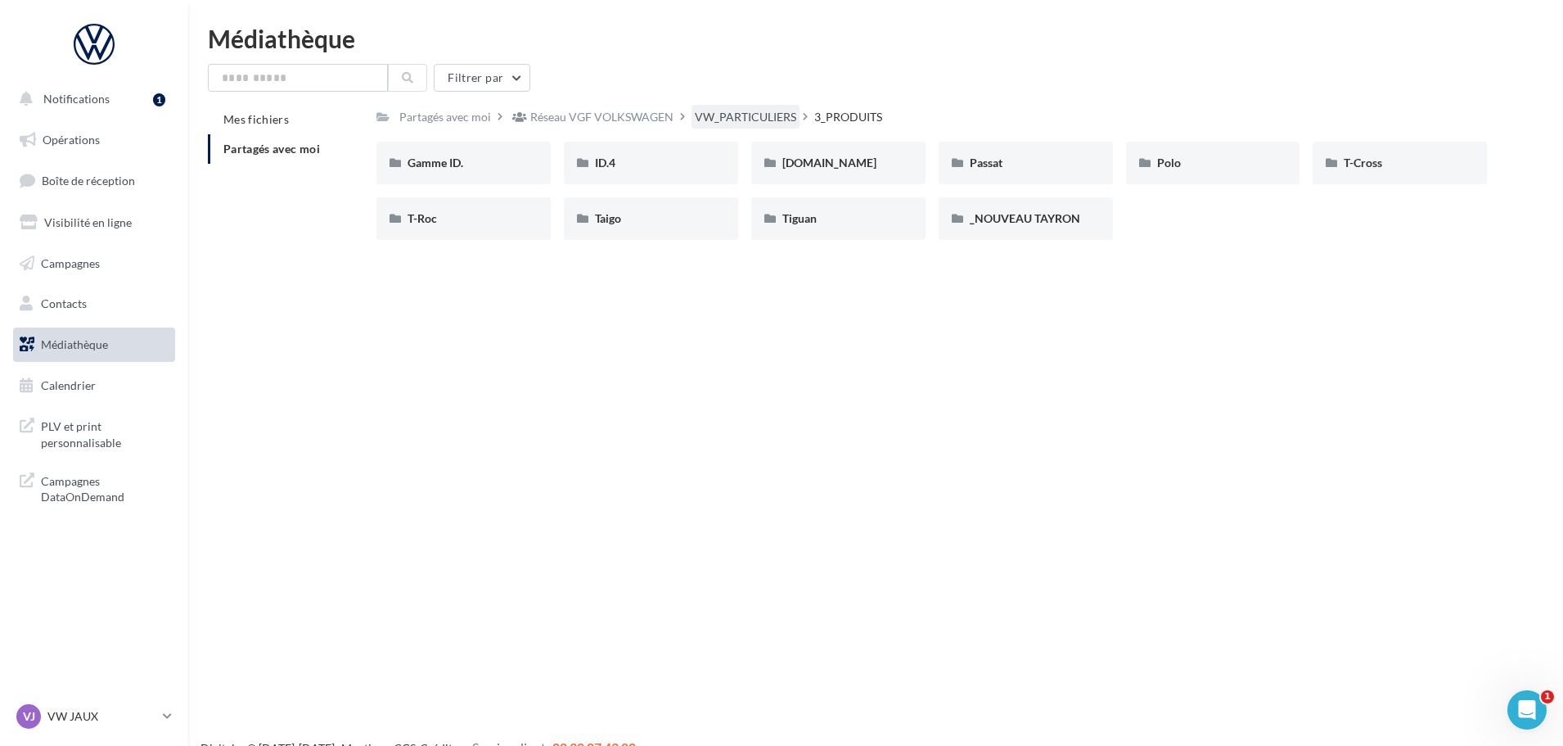
click at [758, 115] on div "VW_PARTICULIERS" at bounding box center [745, 117] width 101 height 16
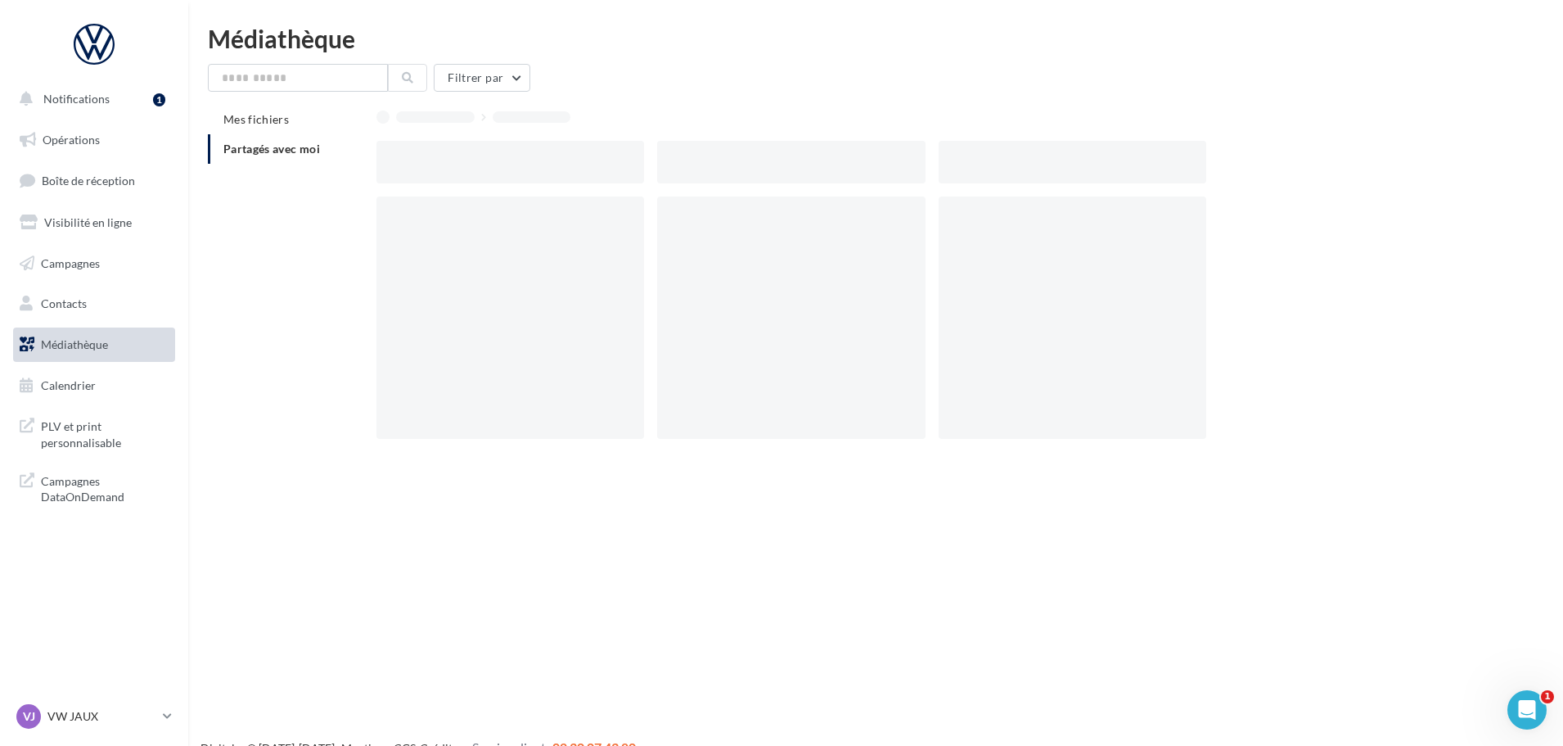
click at [300, 303] on div "Mes fichiers Partagés avec moi" at bounding box center [882, 285] width 1349 height 360
click at [286, 150] on span "Partagés avec moi" at bounding box center [271, 149] width 97 height 14
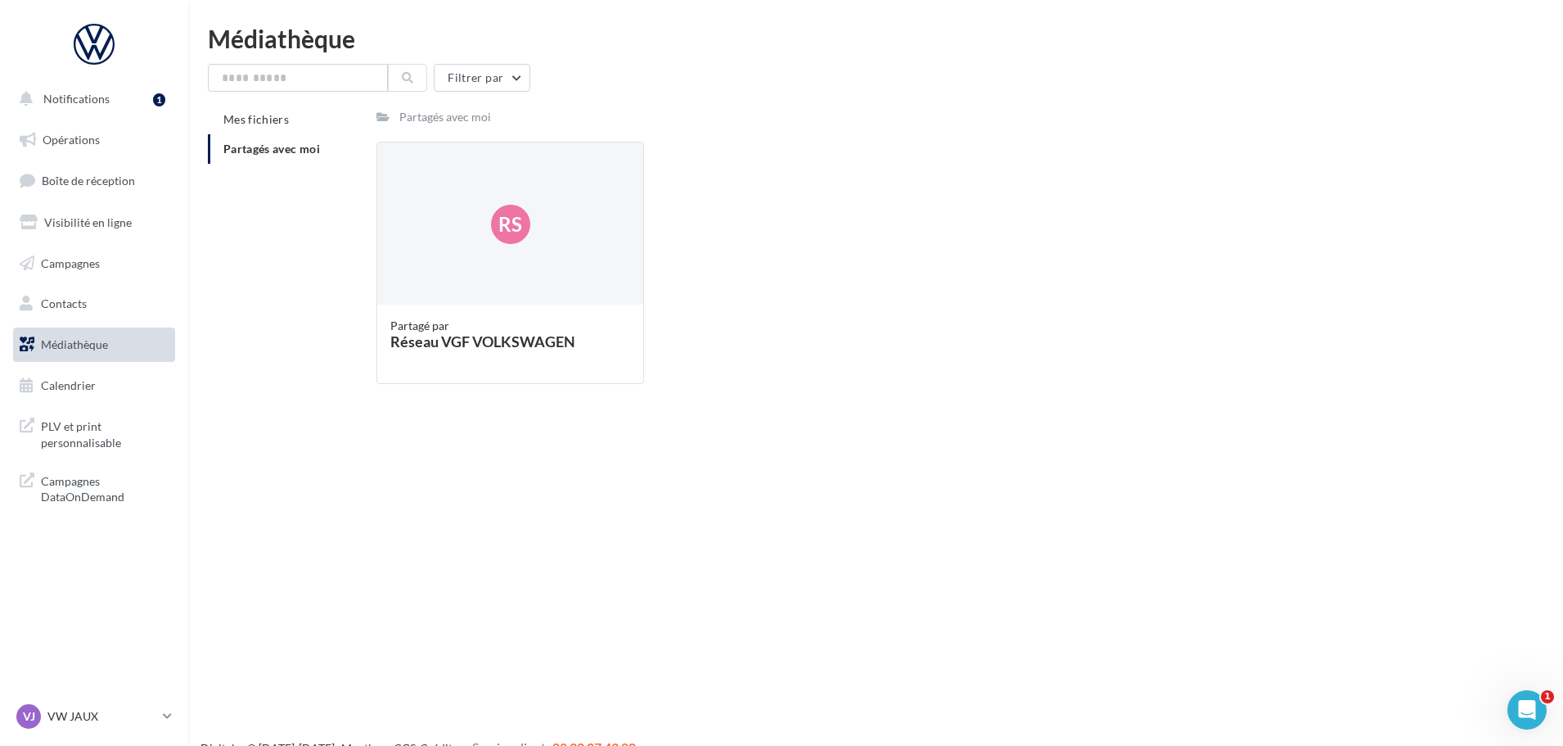
click at [275, 146] on span "Partagés avec moi" at bounding box center [271, 149] width 97 height 14
click at [490, 290] on div "Rs" at bounding box center [510, 224] width 266 height 164
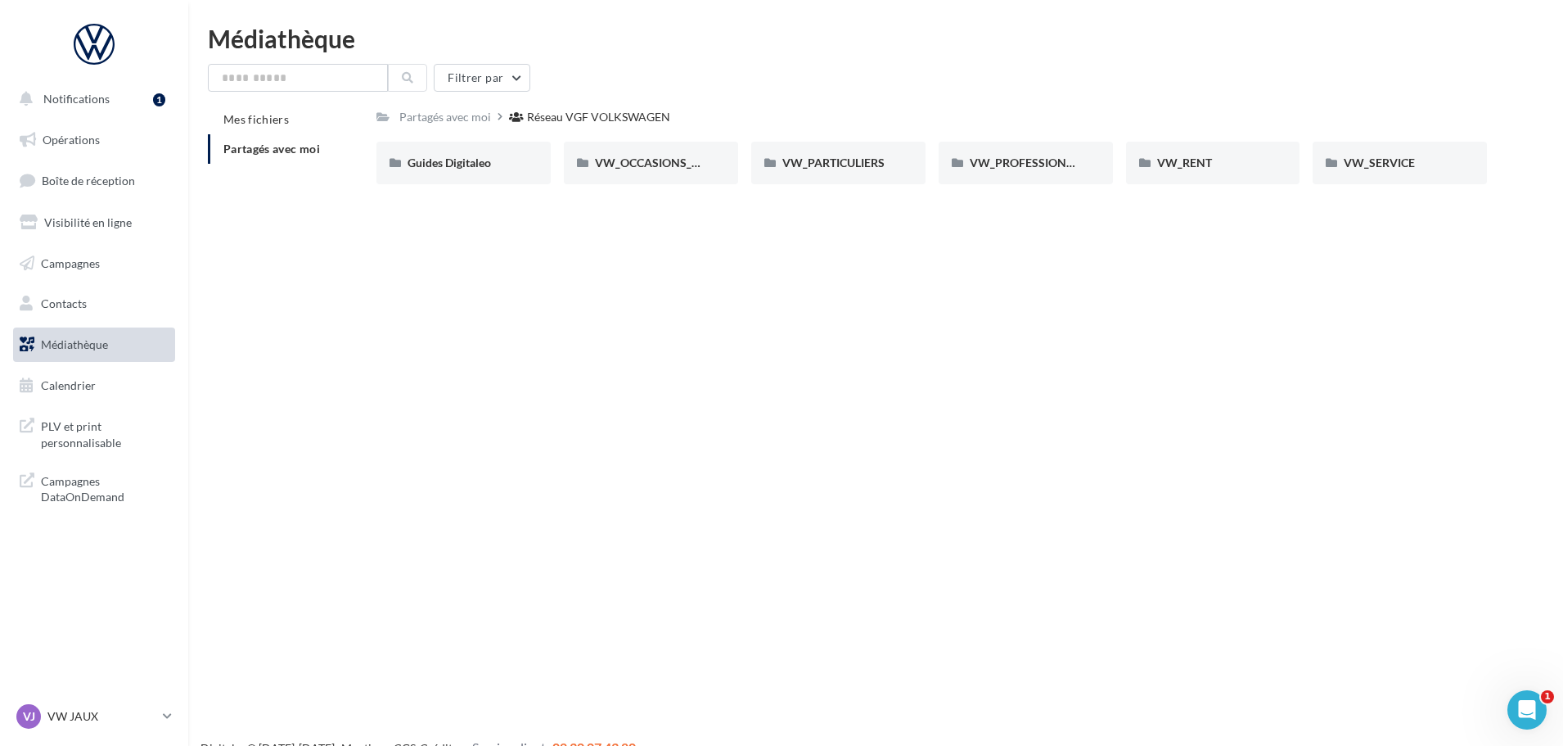
click at [587, 288] on div "Notifications 1 Opérations Boîte de réception Visibilité en ligne Campagnes Con…" at bounding box center [781, 399] width 1563 height 746
click at [76, 434] on span "PLV et print personnalisable" at bounding box center [105, 432] width 128 height 35
click at [78, 728] on div "VJ VW JAUX vw-jau-gvf" at bounding box center [86, 716] width 140 height 25
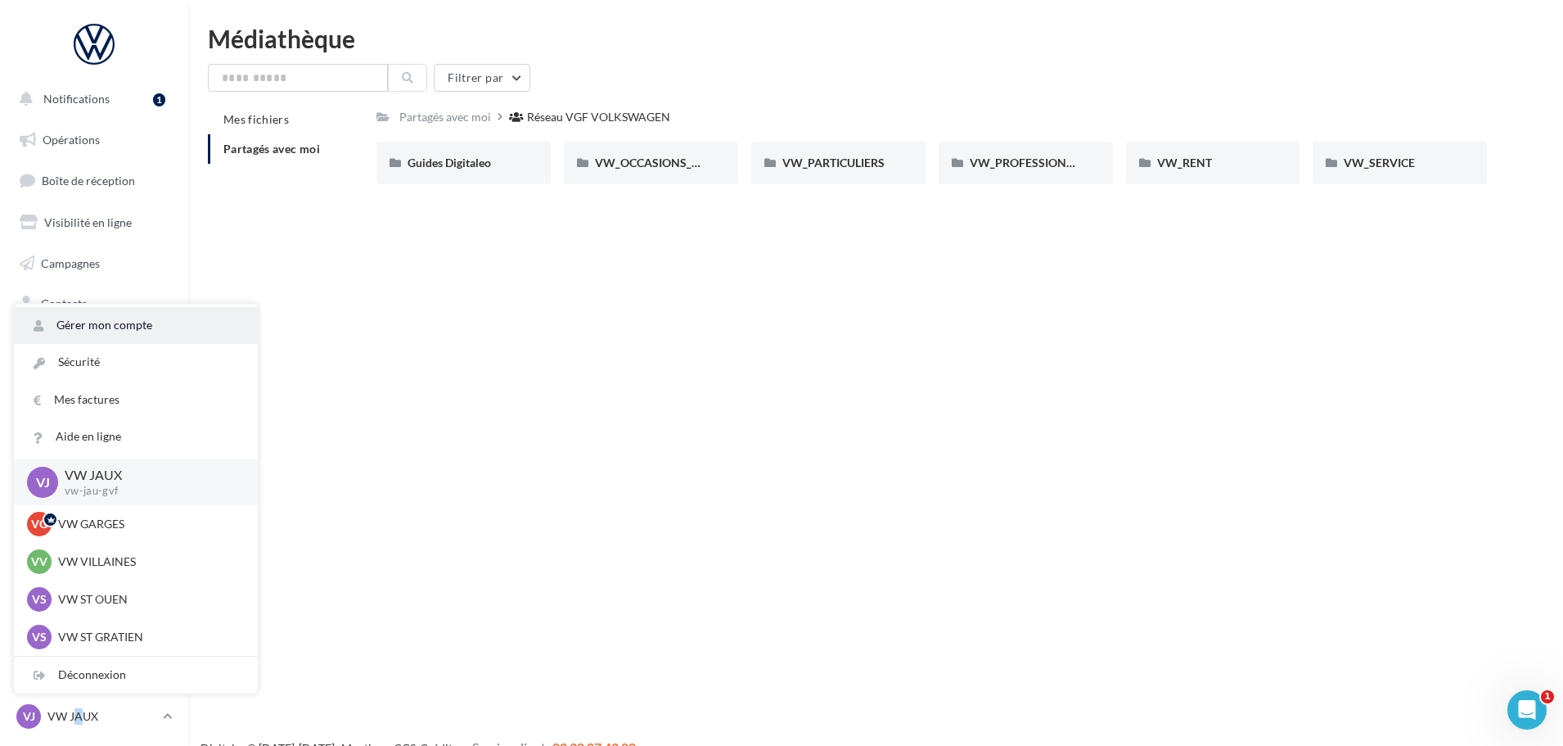
click at [131, 326] on link "Gérer mon compte" at bounding box center [136, 325] width 244 height 37
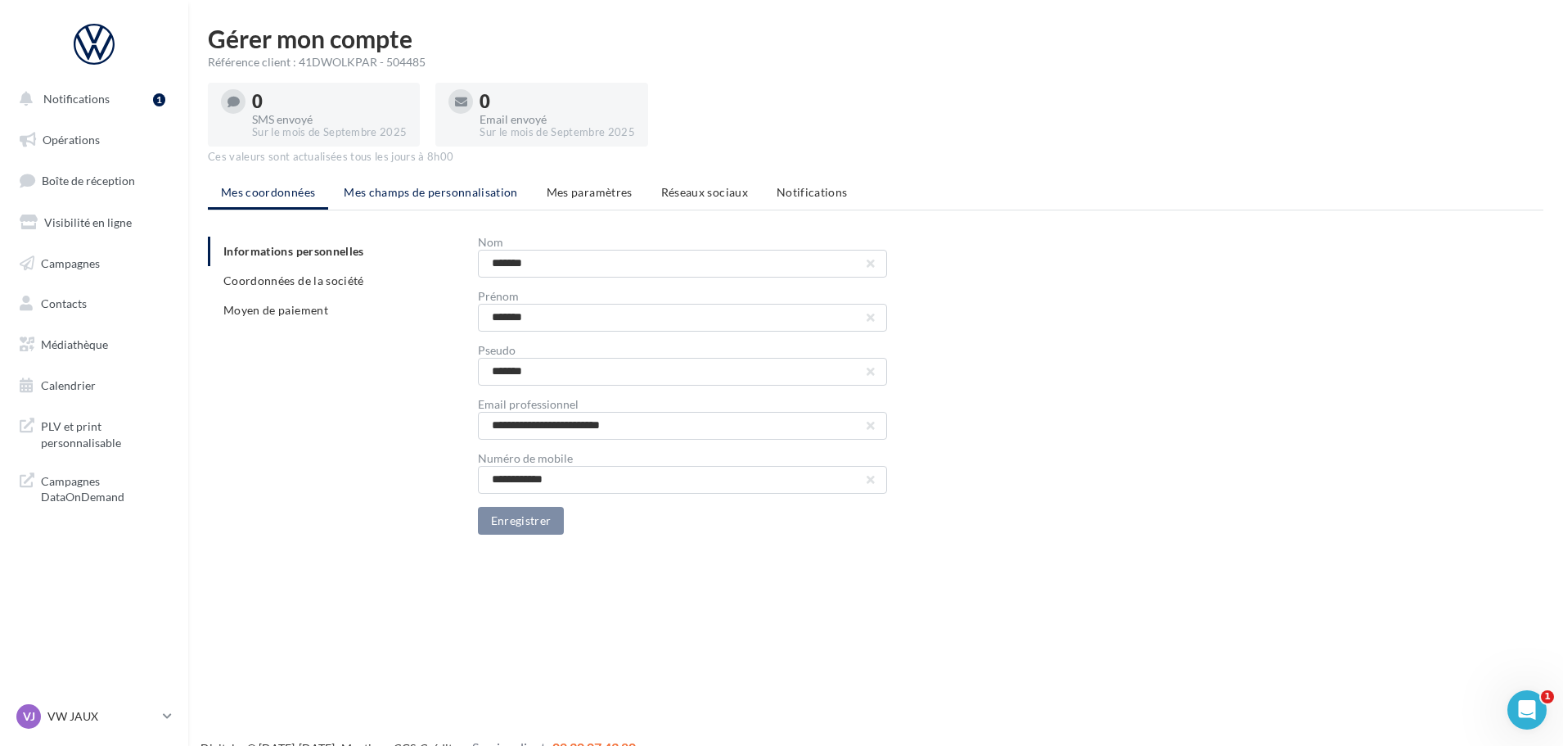
click at [425, 196] on span "Mes champs de personnalisation" at bounding box center [431, 192] width 174 height 14
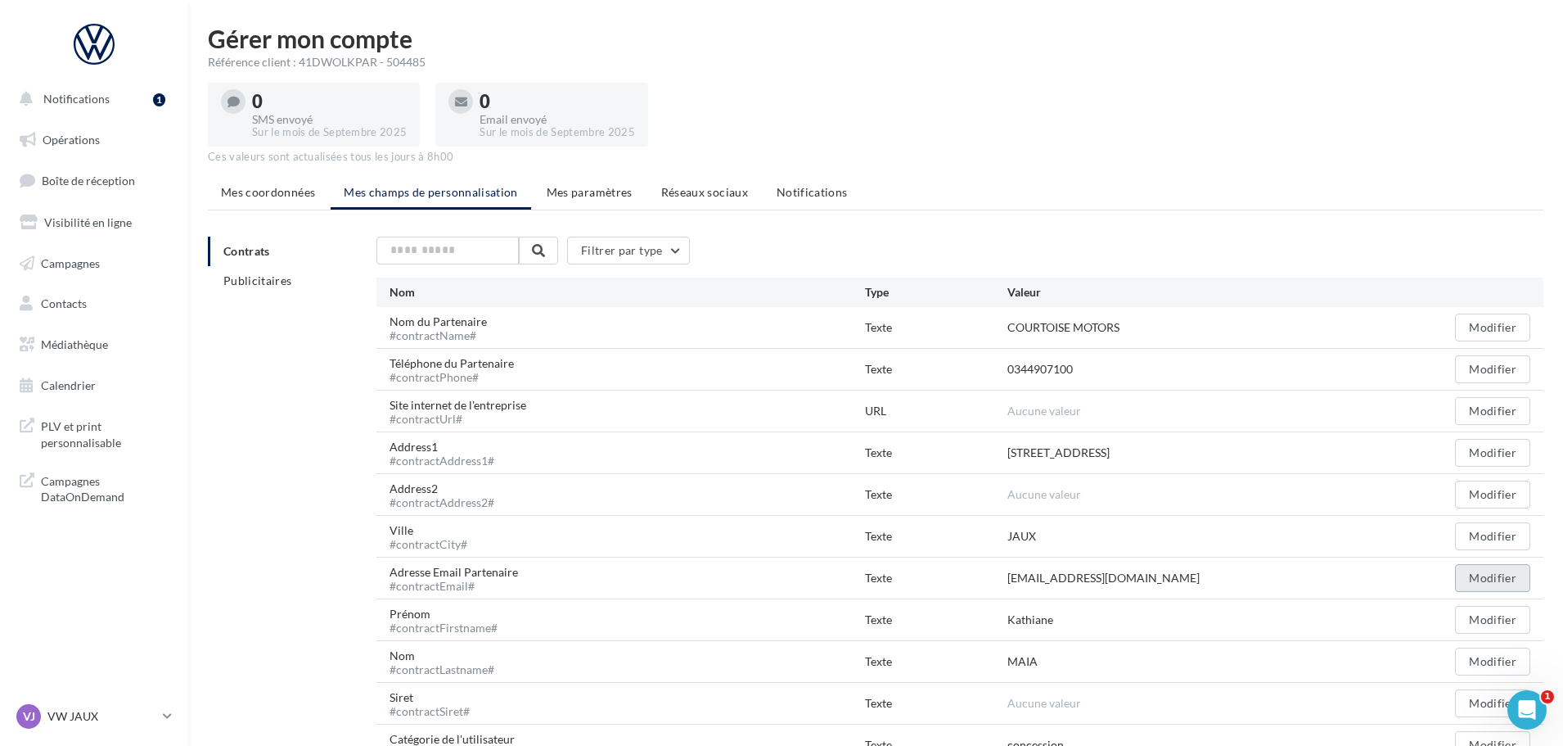
click at [1486, 581] on button "Modifier" at bounding box center [1492, 578] width 75 height 28
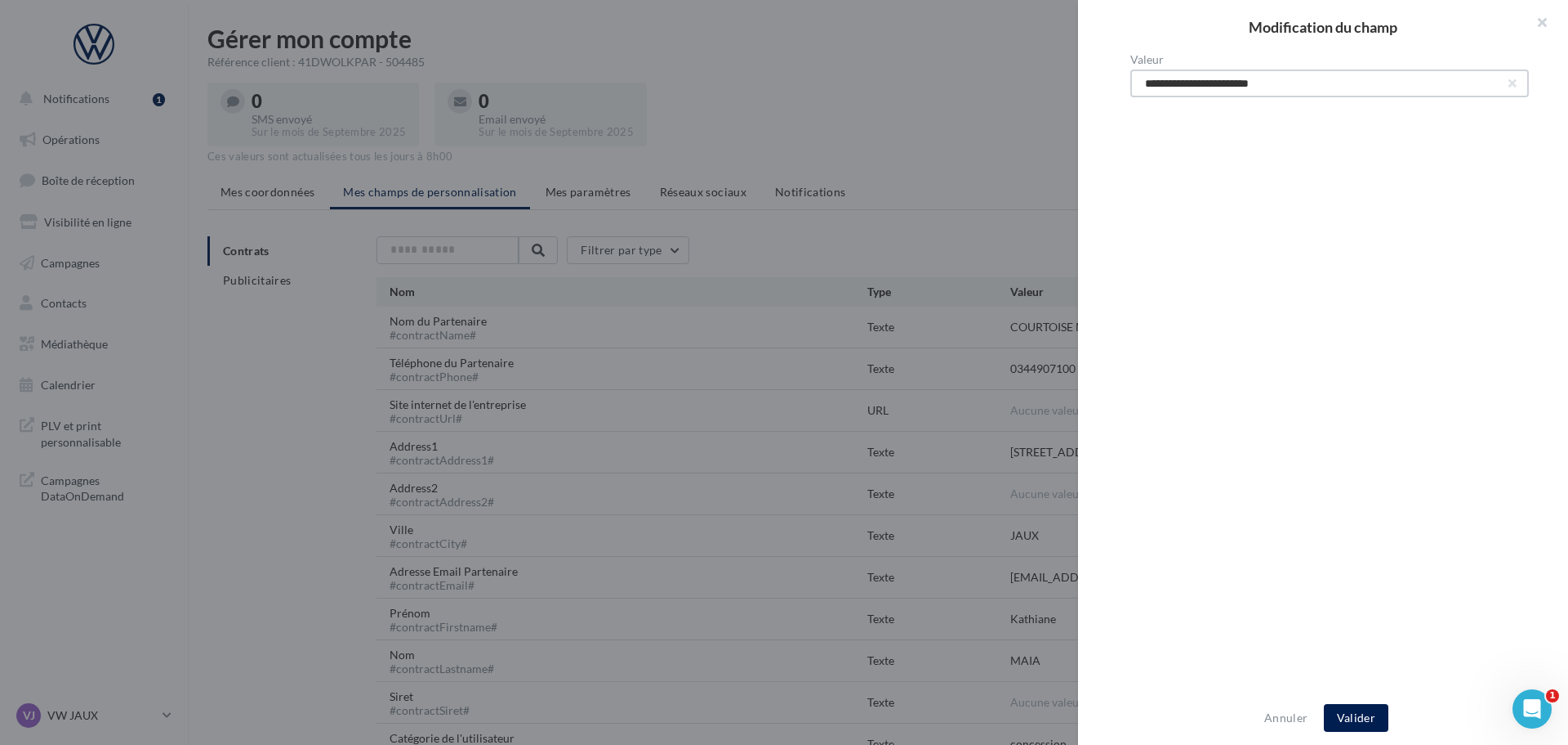
drag, startPoint x: 1211, startPoint y: 83, endPoint x: 1109, endPoint y: 80, distance: 102.0
click at [1109, 80] on div "**********" at bounding box center [1329, 372] width 503 height 638
click at [1352, 82] on input "**********" at bounding box center [1329, 84] width 398 height 28
drag, startPoint x: 1340, startPoint y: 80, endPoint x: 1064, endPoint y: 66, distance: 276.4
click at [1064, 66] on div "**********" at bounding box center [784, 372] width 1568 height 745
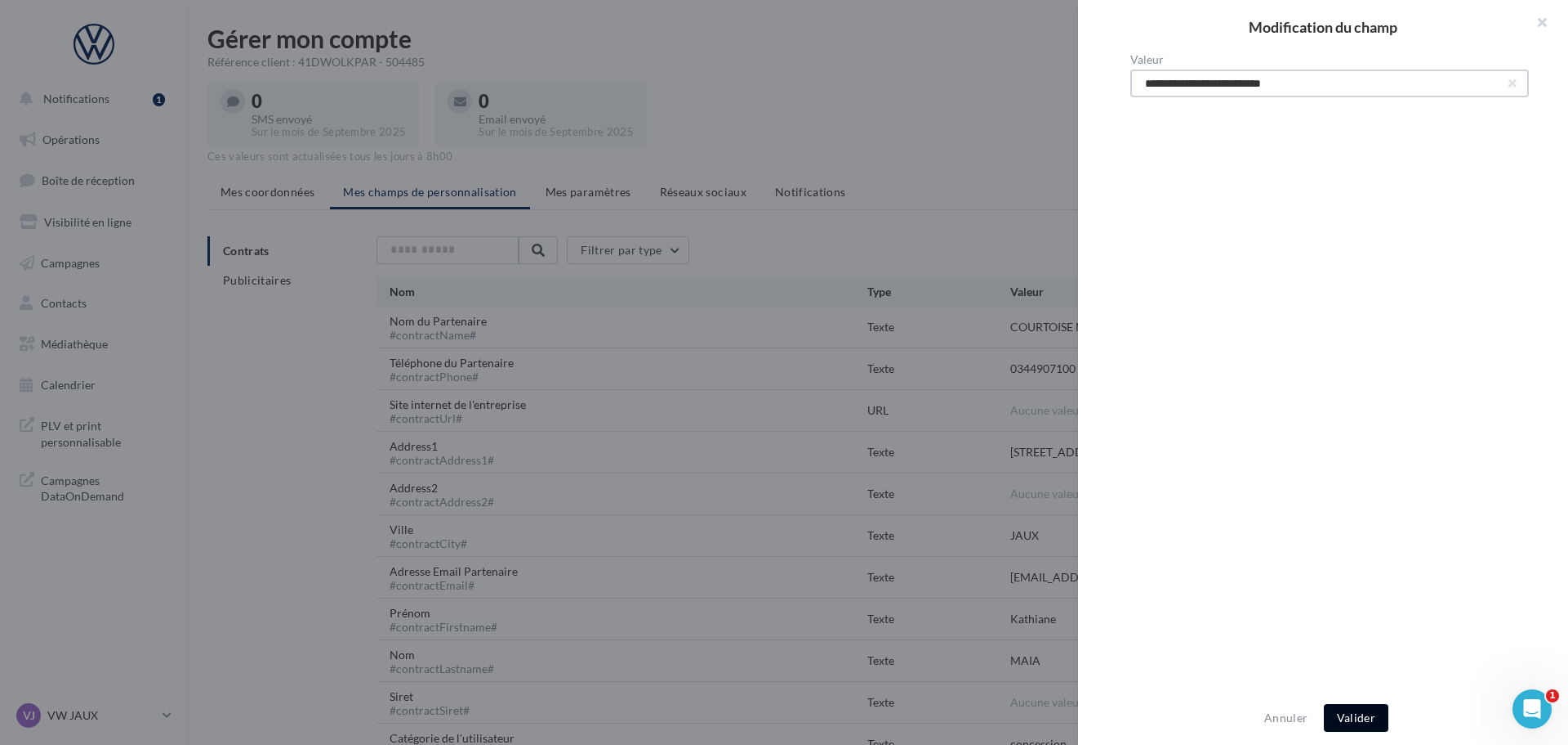
type input "**********"
click at [1343, 710] on button "Valider" at bounding box center [1356, 718] width 65 height 28
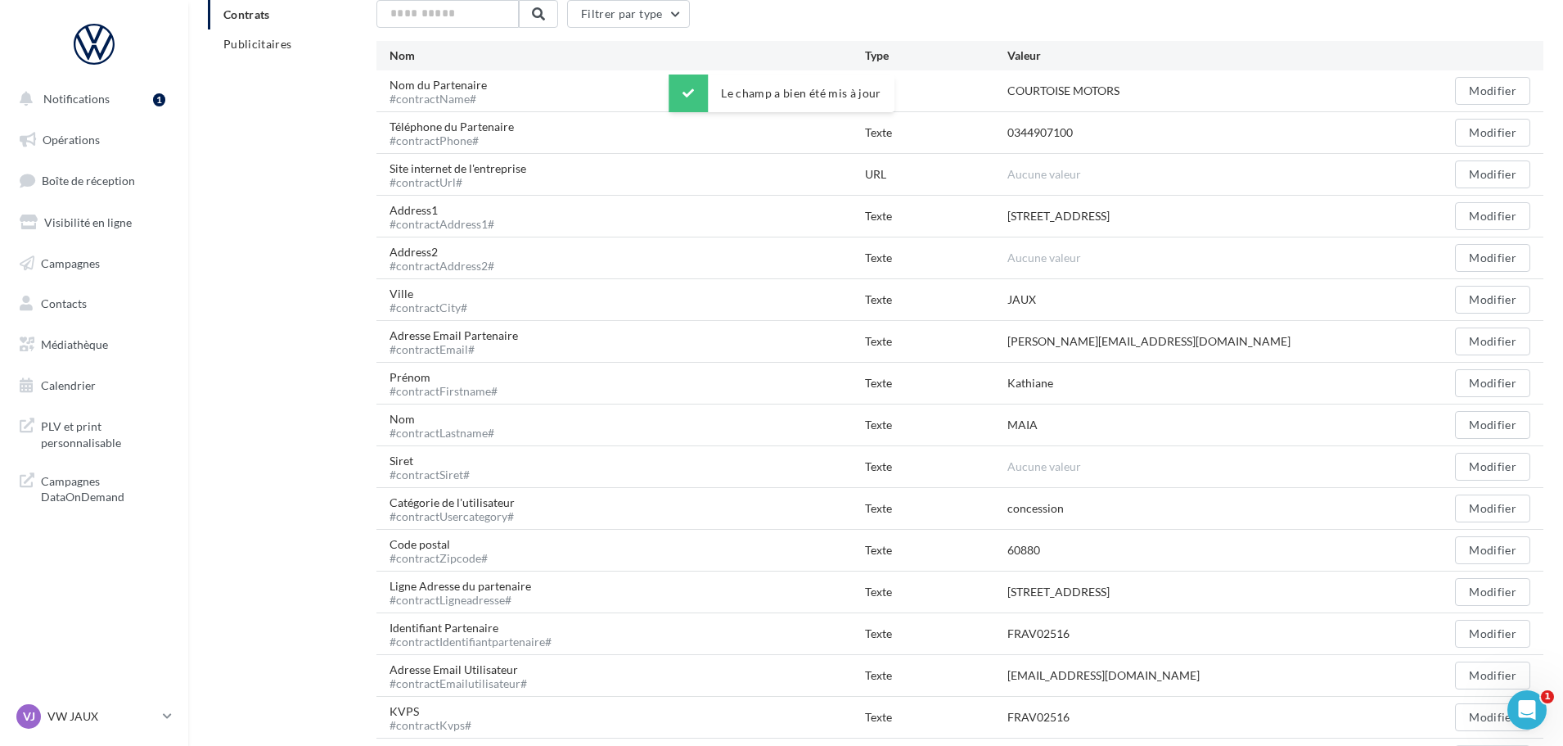
scroll to position [246, 0]
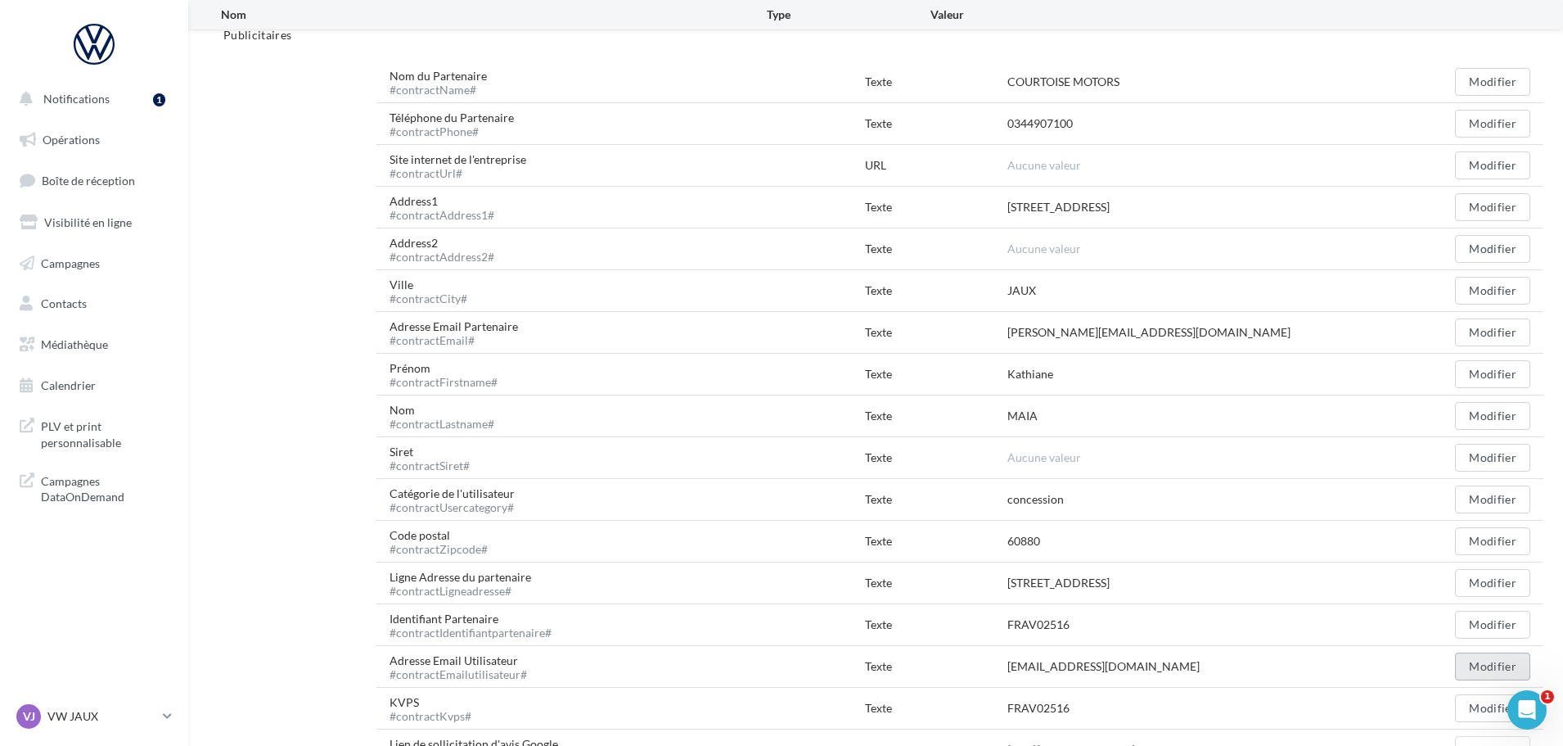
click at [1504, 665] on button "Modifier" at bounding box center [1492, 666] width 75 height 28
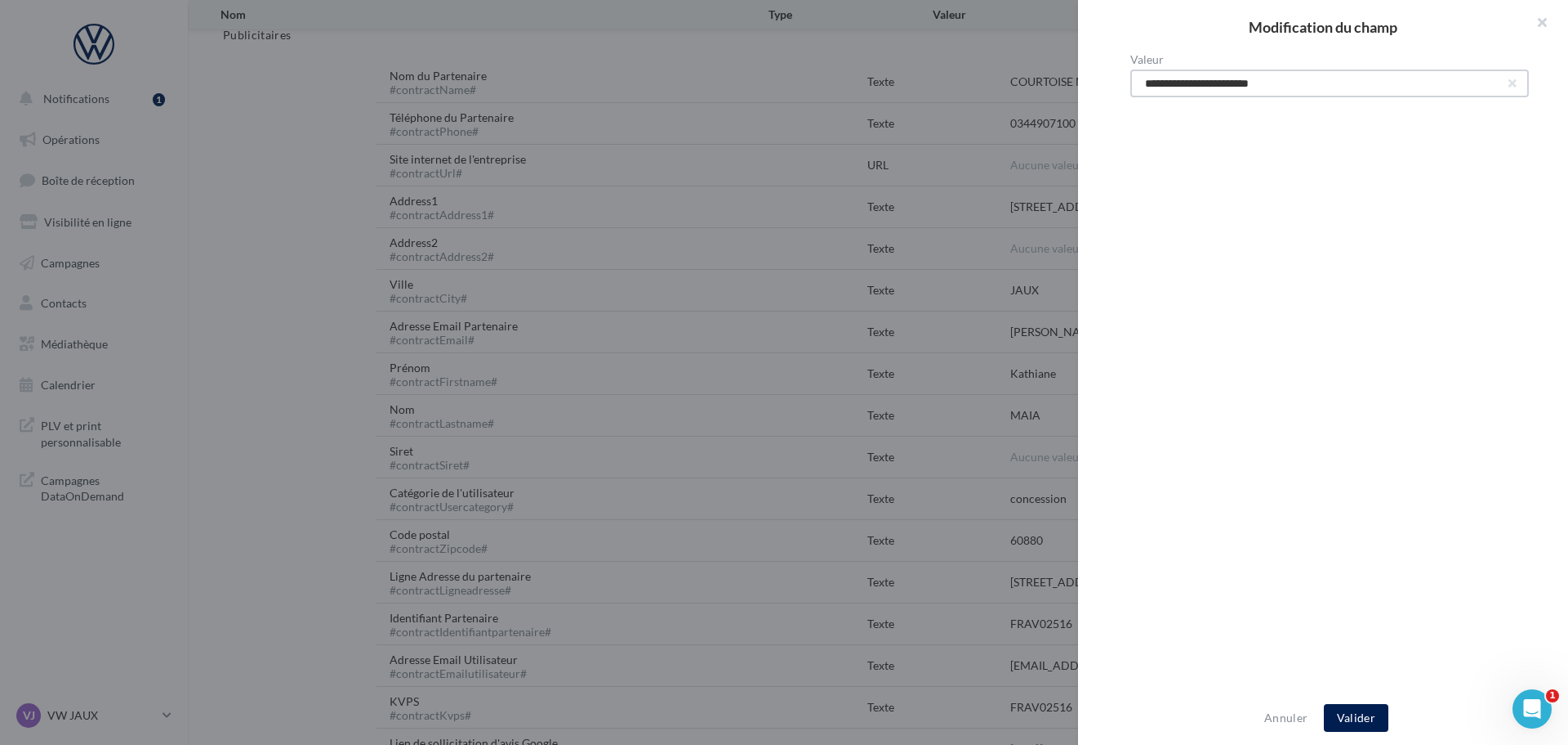
drag, startPoint x: 1311, startPoint y: 87, endPoint x: 993, endPoint y: 65, distance: 318.8
click at [993, 65] on div "**********" at bounding box center [784, 372] width 1568 height 745
paste input "***"
type input "**********"
drag, startPoint x: 1354, startPoint y: 712, endPoint x: 1337, endPoint y: 709, distance: 17.3
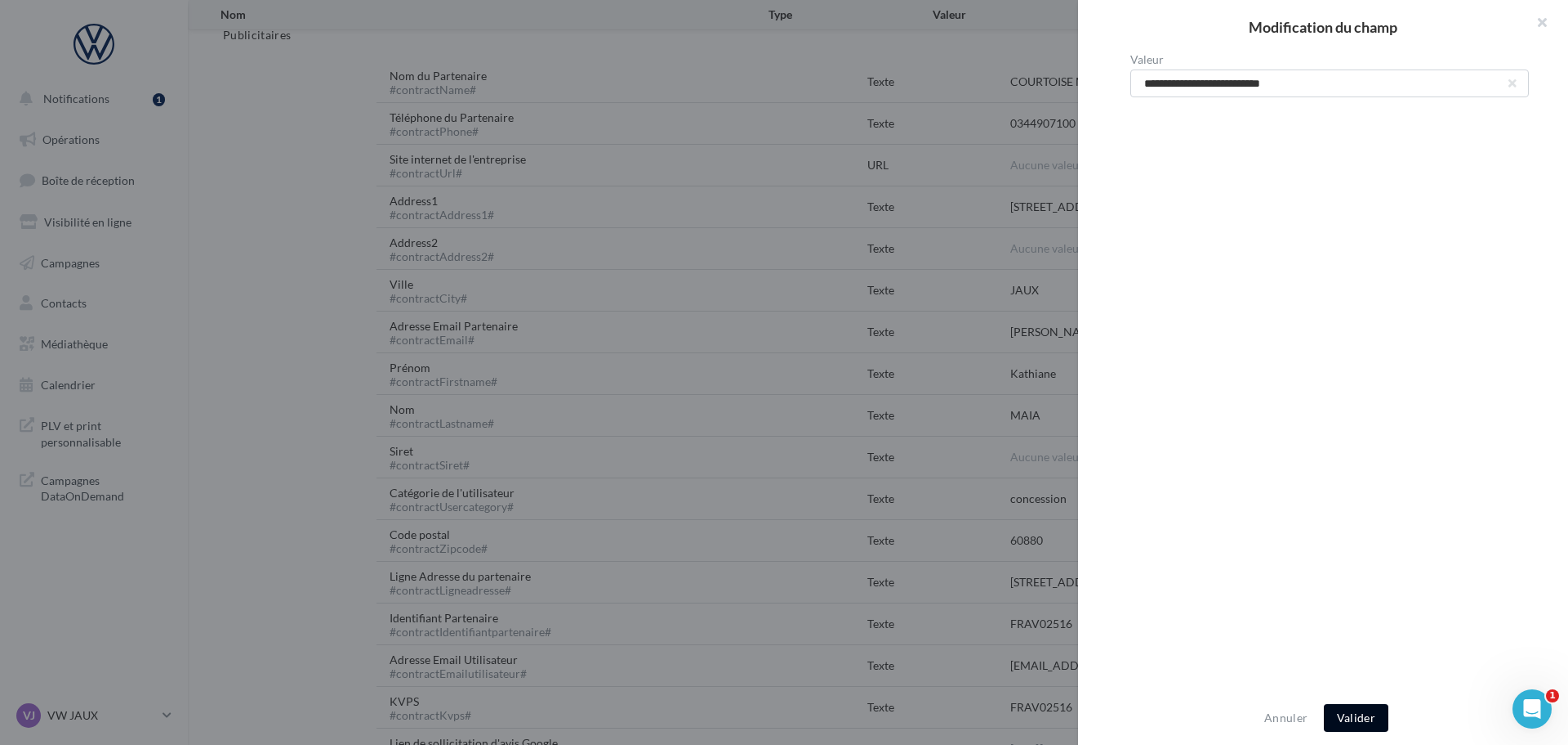
click at [1349, 710] on button "Valider" at bounding box center [1356, 718] width 65 height 28
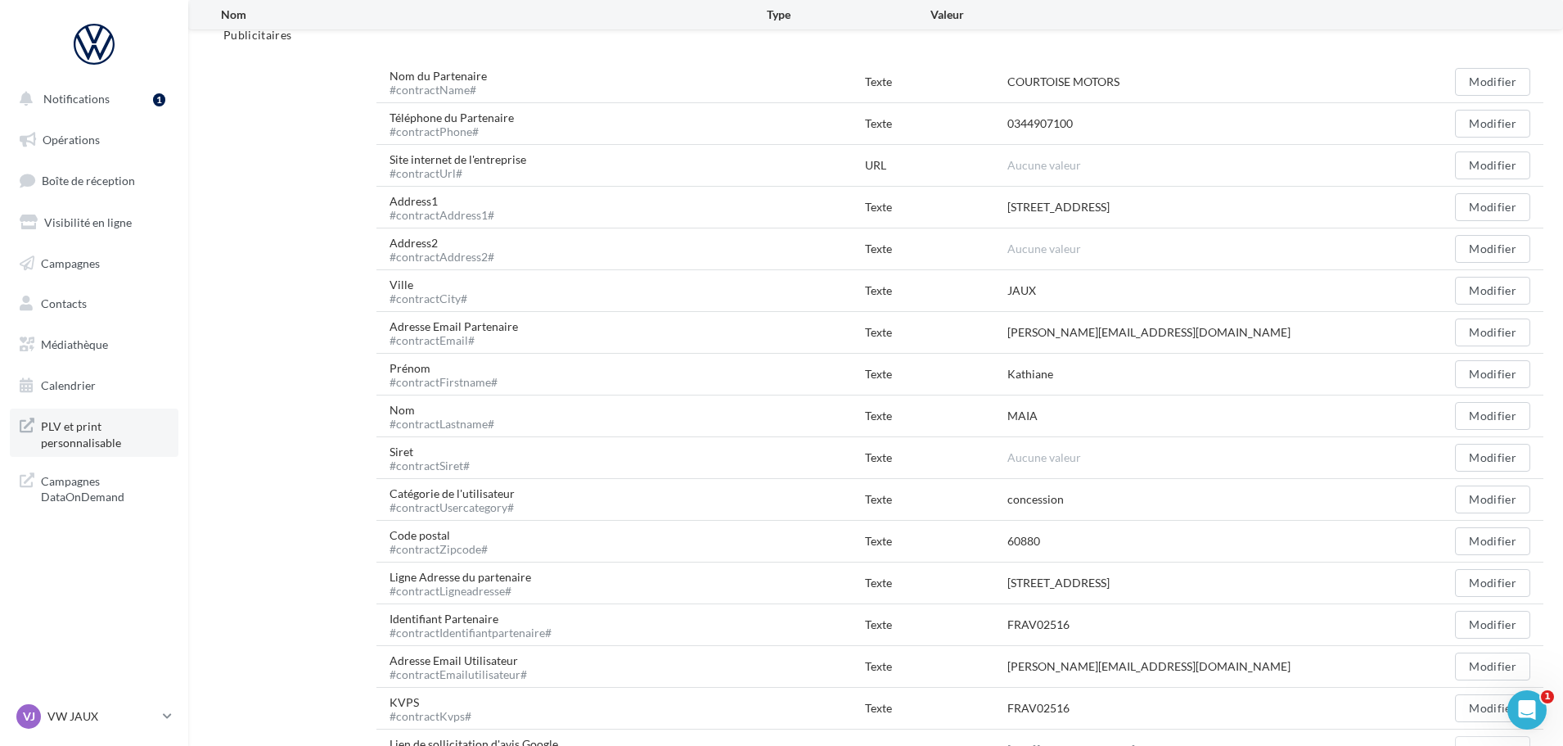
click at [85, 423] on span "PLV et print personnalisable" at bounding box center [105, 432] width 128 height 35
